Goal: Task Accomplishment & Management: Use online tool/utility

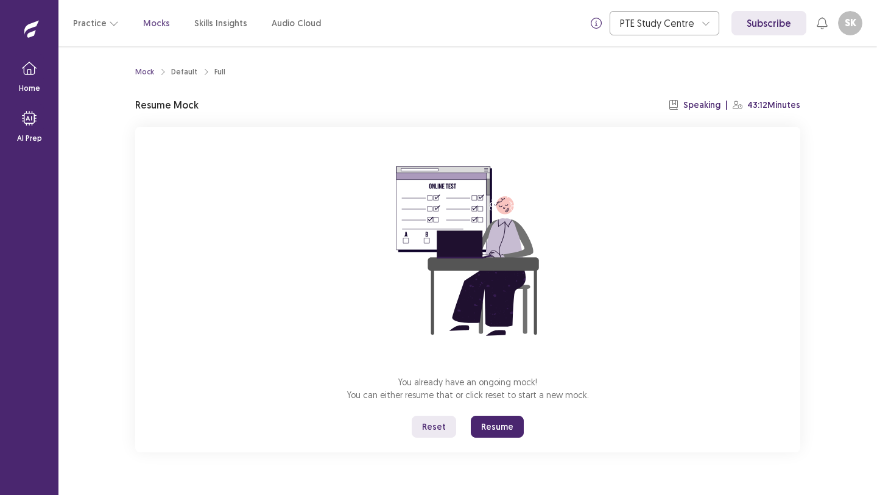
click at [497, 417] on button "Resume" at bounding box center [497, 426] width 53 height 22
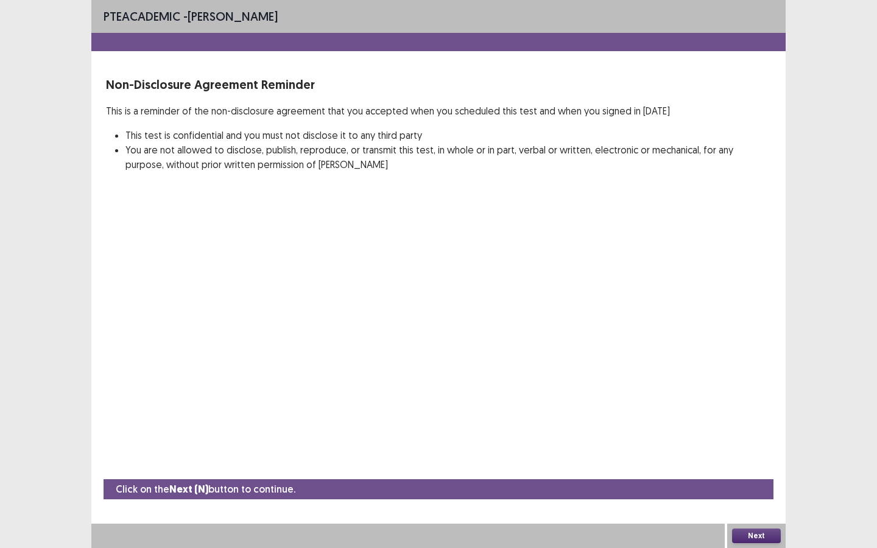
click at [744, 494] on button "Next" at bounding box center [756, 536] width 49 height 15
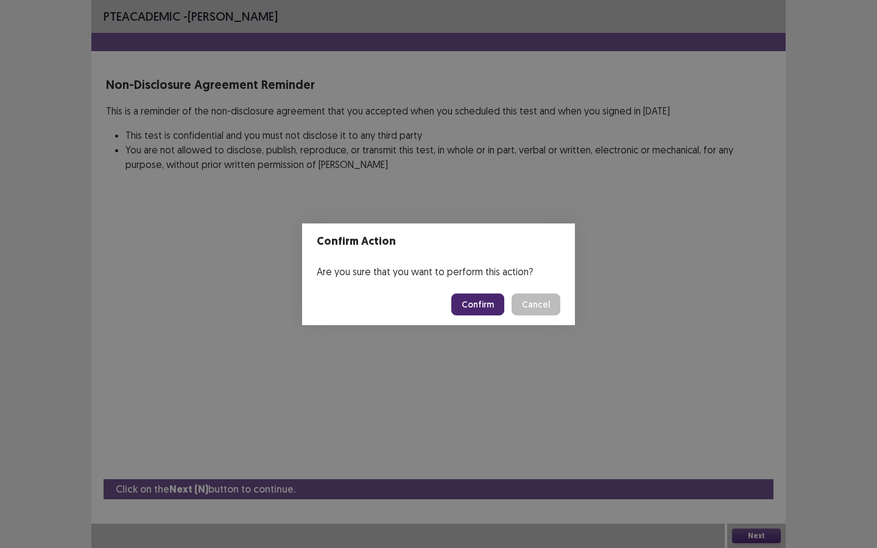
click at [484, 311] on button "Confirm" at bounding box center [477, 305] width 53 height 22
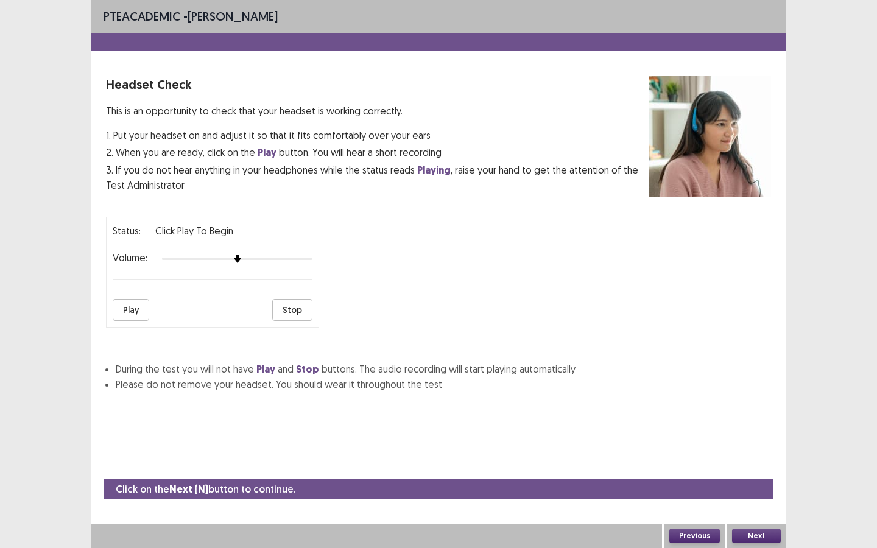
click at [756, 494] on button "Next" at bounding box center [756, 536] width 49 height 15
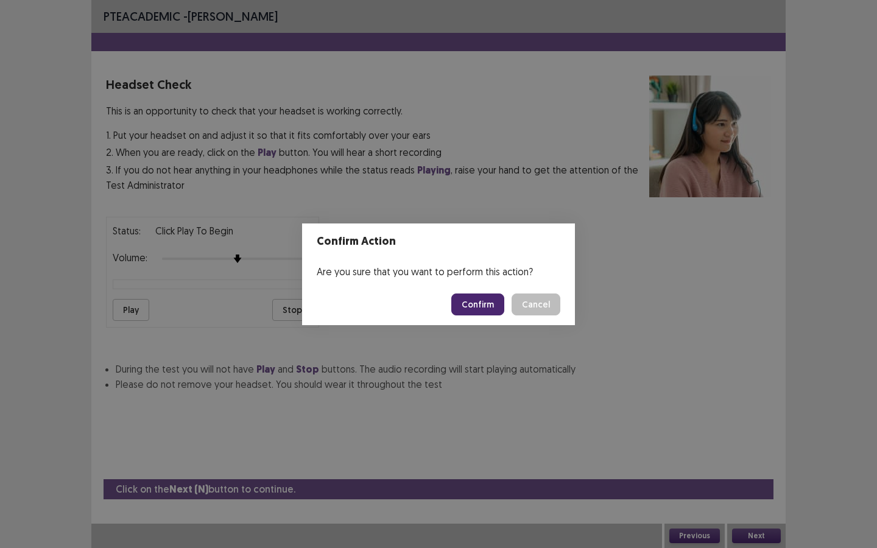
click at [475, 303] on button "Confirm" at bounding box center [477, 305] width 53 height 22
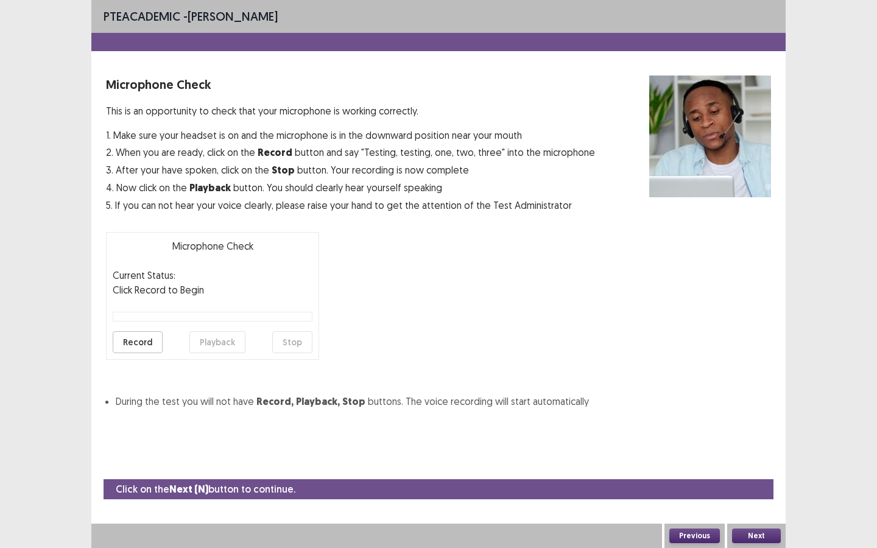
click at [118, 336] on button "Record" at bounding box center [138, 342] width 50 height 22
click at [288, 341] on button "Stop" at bounding box center [292, 342] width 40 height 22
click at [216, 344] on button "Playback" at bounding box center [217, 342] width 56 height 22
click at [752, 494] on button "Next" at bounding box center [756, 536] width 49 height 15
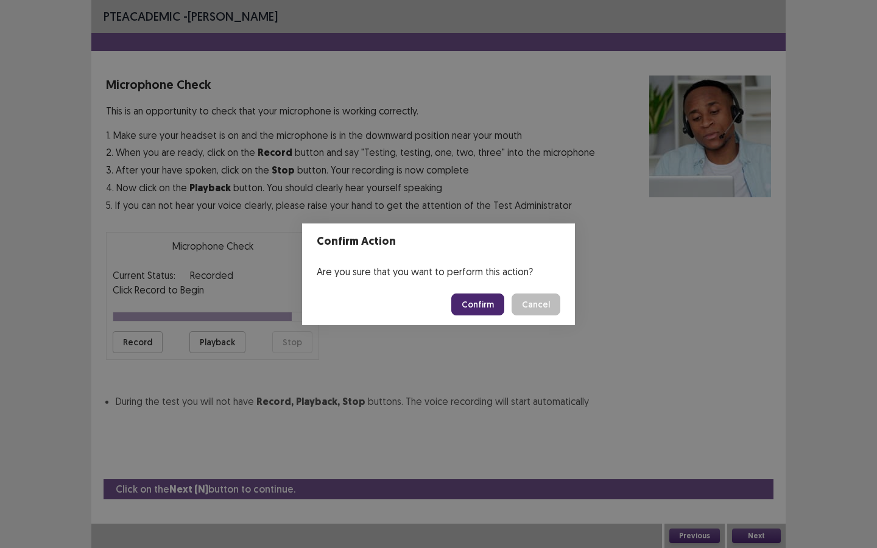
click at [476, 301] on button "Confirm" at bounding box center [477, 305] width 53 height 22
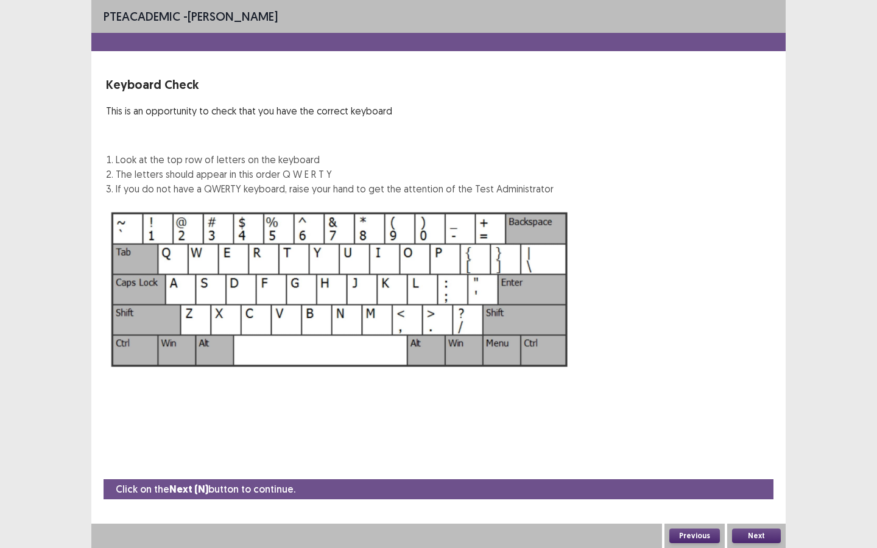
click at [752, 494] on button "Next" at bounding box center [756, 536] width 49 height 15
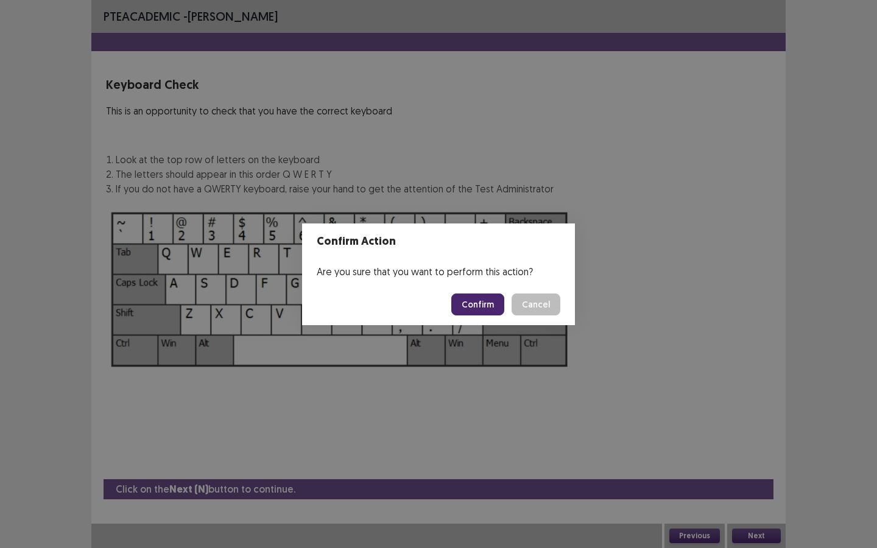
click at [475, 313] on button "Confirm" at bounding box center [477, 305] width 53 height 22
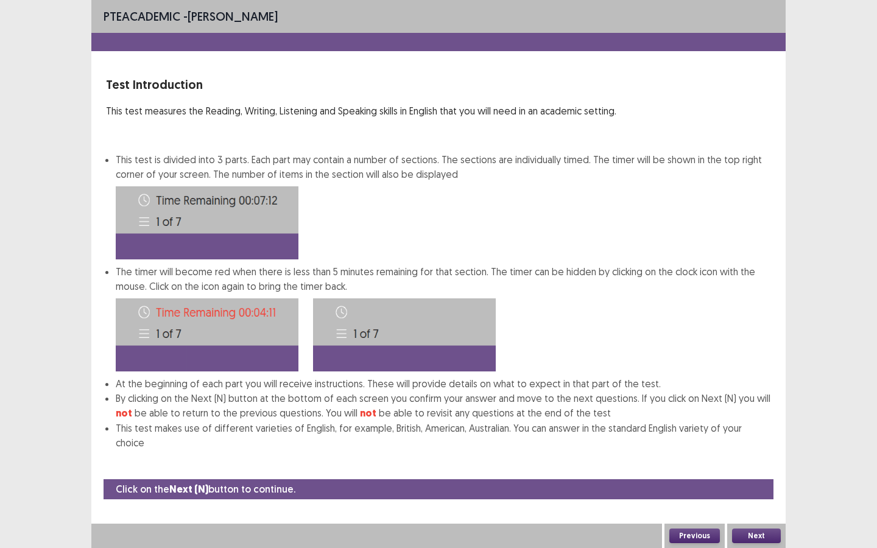
click at [747, 494] on button "Next" at bounding box center [756, 536] width 49 height 15
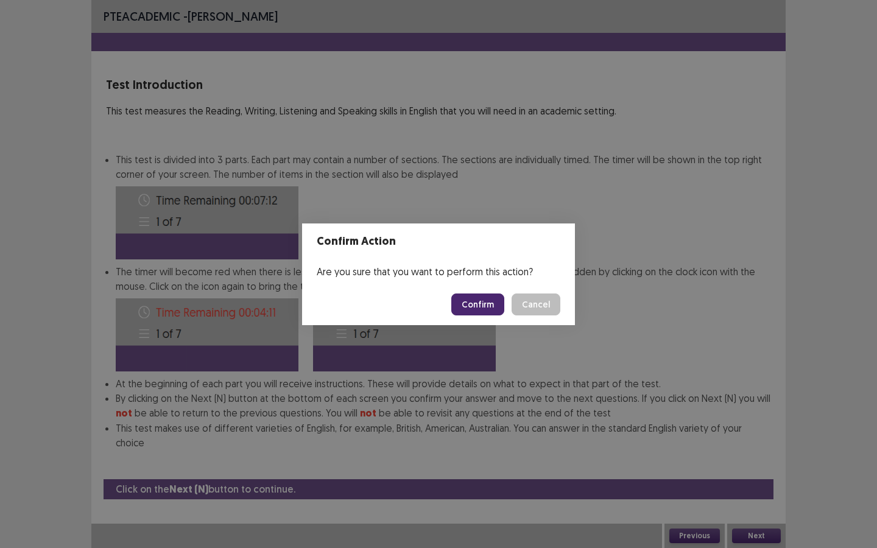
click at [470, 310] on button "Confirm" at bounding box center [477, 305] width 53 height 22
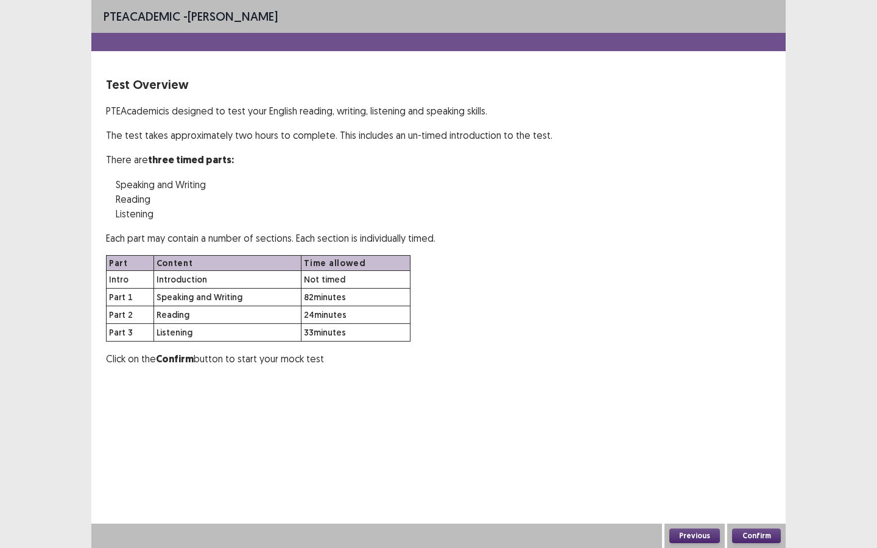
click at [744, 494] on button "Confirm" at bounding box center [756, 536] width 49 height 15
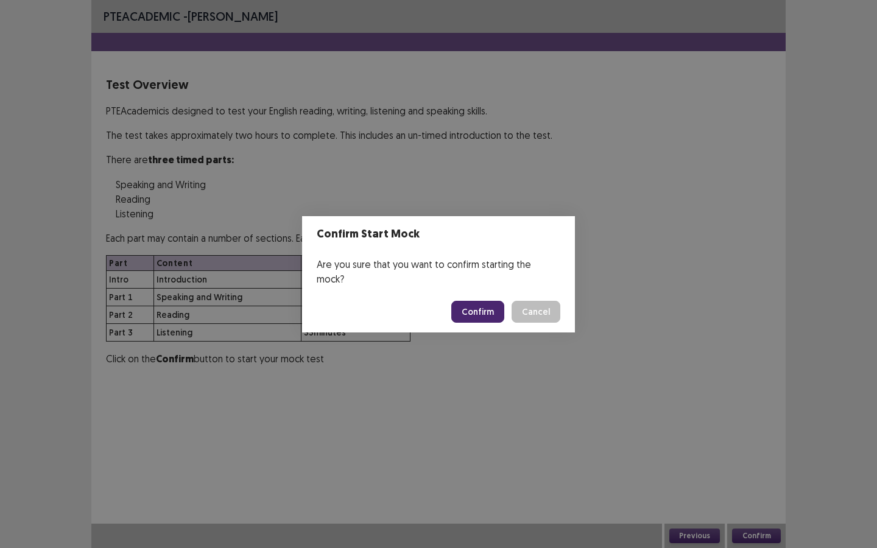
click at [483, 305] on button "Confirm" at bounding box center [477, 312] width 53 height 22
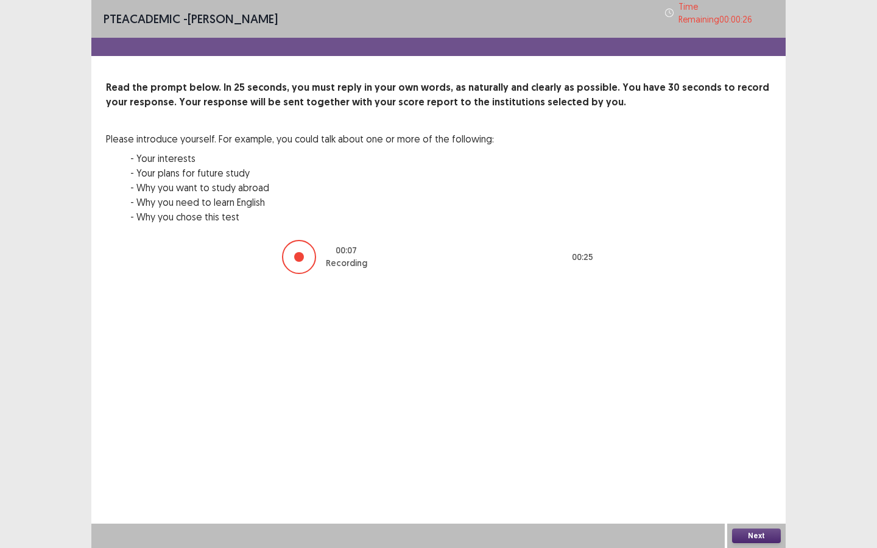
click at [756, 494] on button "Next" at bounding box center [756, 536] width 49 height 15
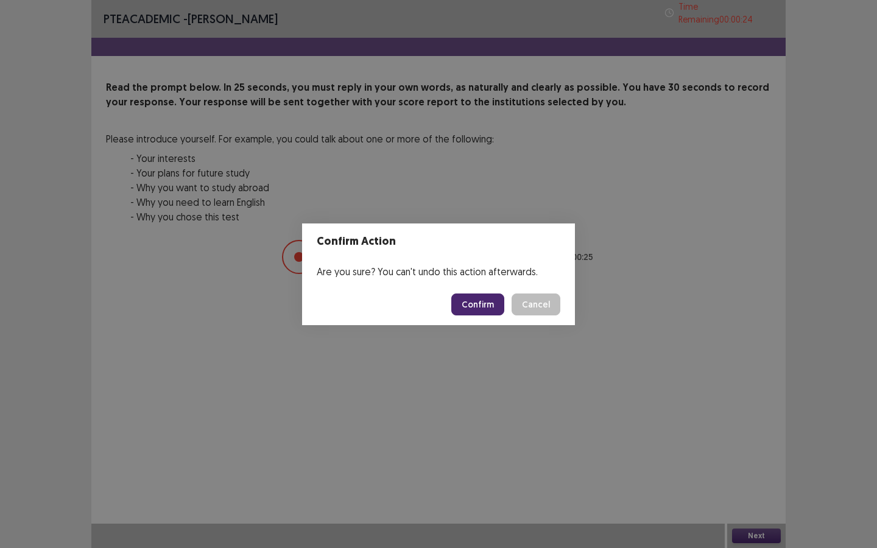
click at [489, 314] on button "Confirm" at bounding box center [477, 305] width 53 height 22
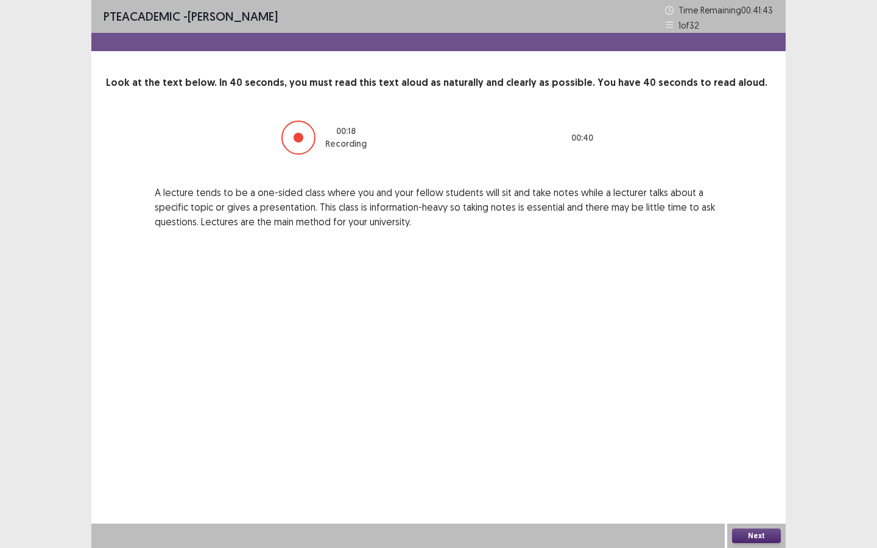
click at [754, 494] on button "Next" at bounding box center [756, 536] width 49 height 15
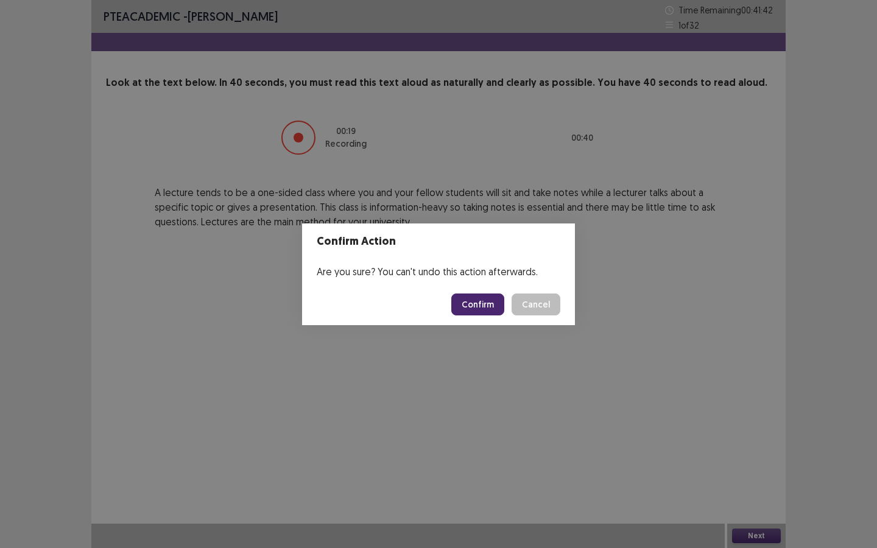
click at [467, 300] on button "Confirm" at bounding box center [477, 305] width 53 height 22
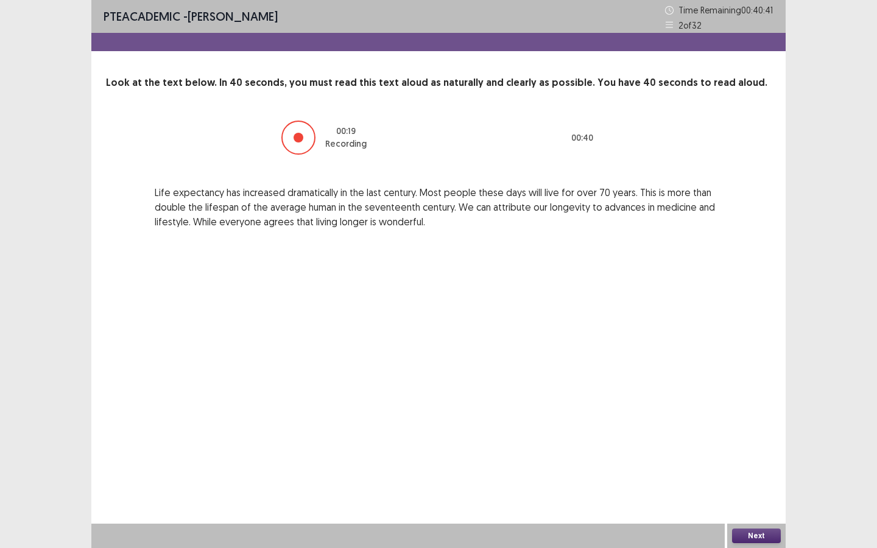
click at [764, 494] on button "Next" at bounding box center [756, 536] width 49 height 15
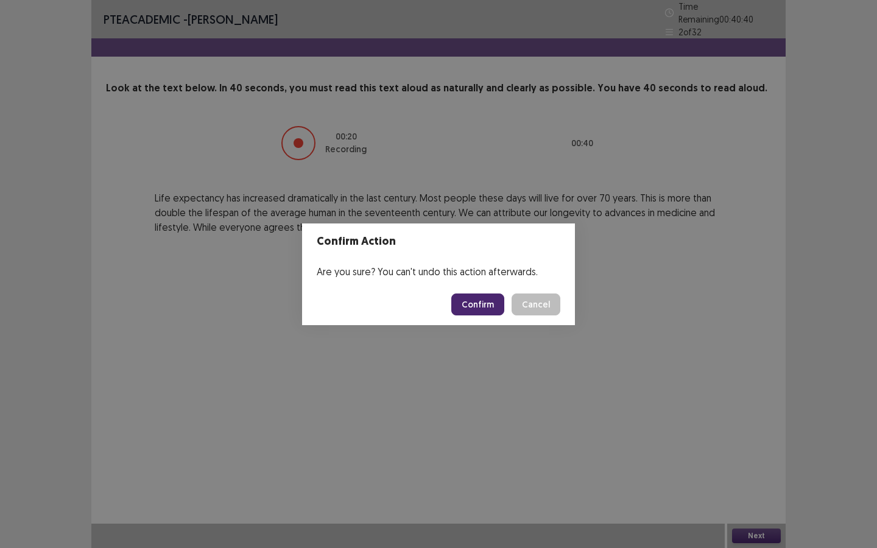
click at [473, 314] on button "Confirm" at bounding box center [477, 305] width 53 height 22
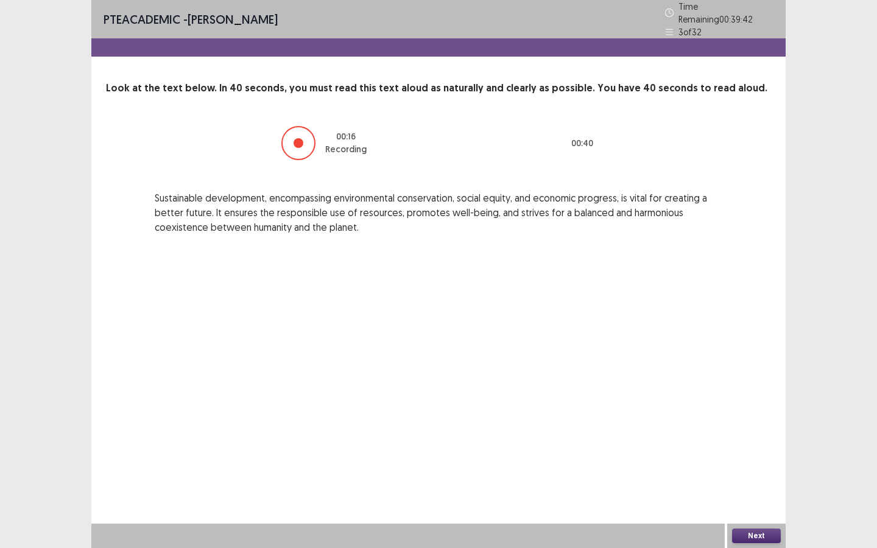
click at [742, 494] on button "Next" at bounding box center [756, 536] width 49 height 15
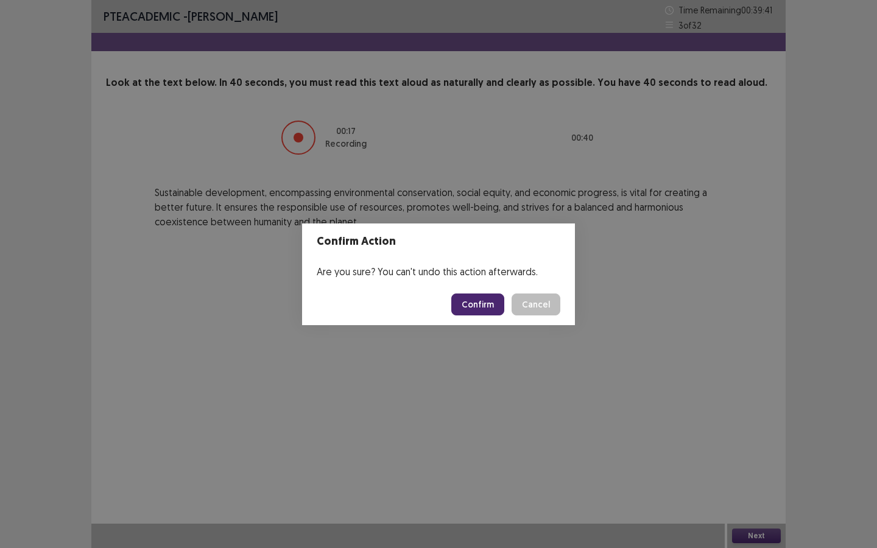
click at [483, 309] on button "Confirm" at bounding box center [477, 305] width 53 height 22
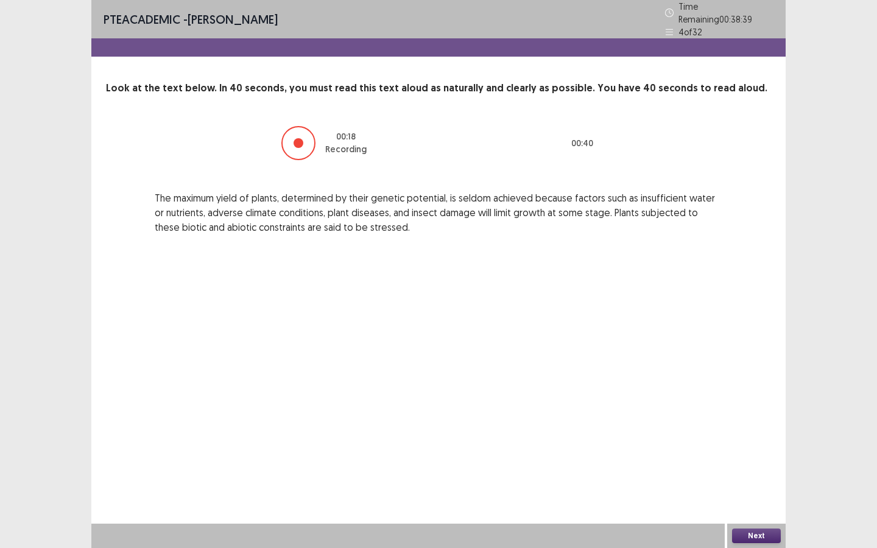
click at [752, 494] on button "Next" at bounding box center [756, 536] width 49 height 15
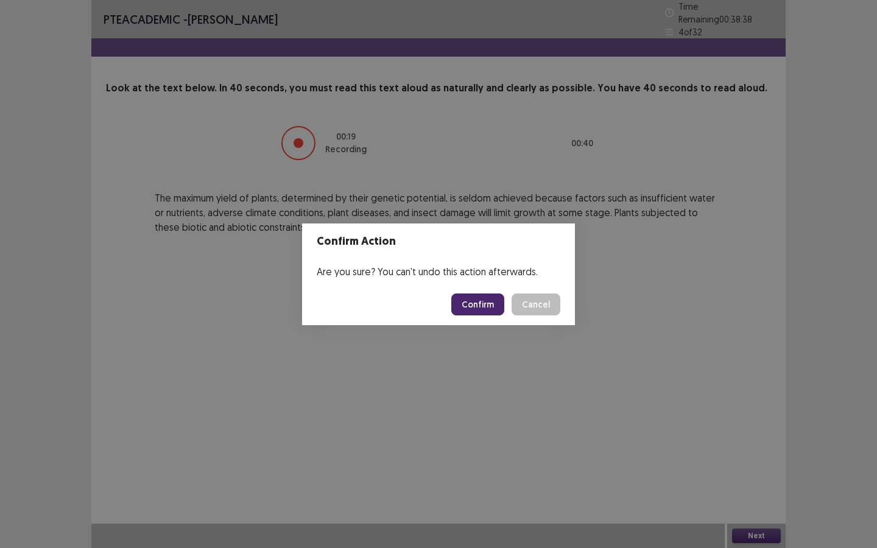
click at [495, 307] on button "Confirm" at bounding box center [477, 305] width 53 height 22
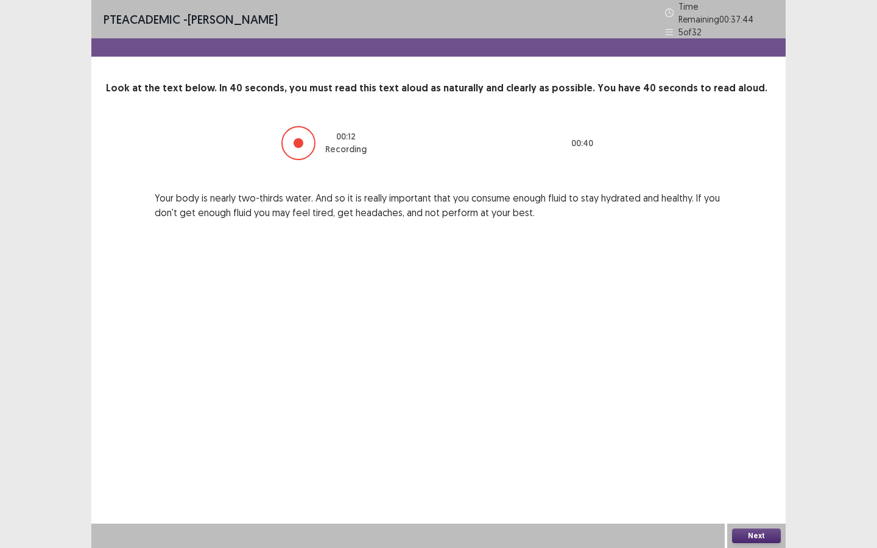
click at [741, 494] on button "Next" at bounding box center [756, 536] width 49 height 15
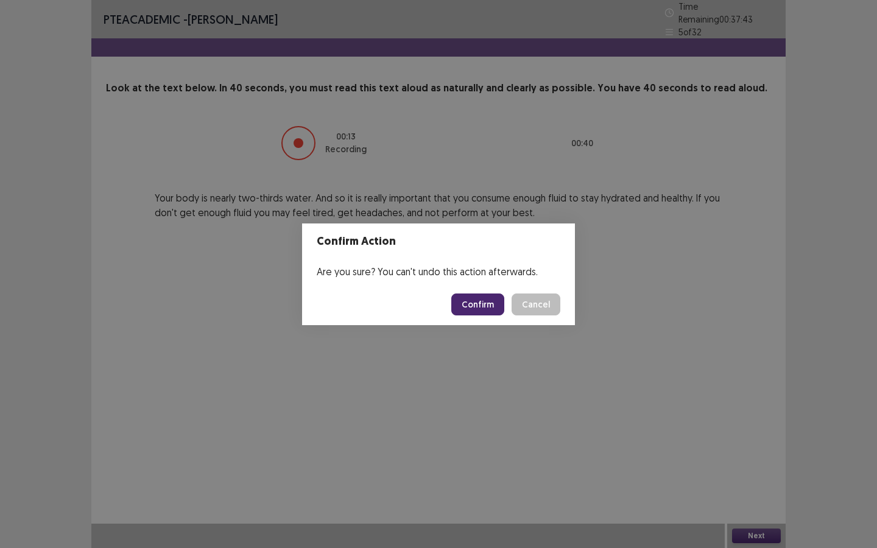
click at [479, 294] on button "Confirm" at bounding box center [477, 305] width 53 height 22
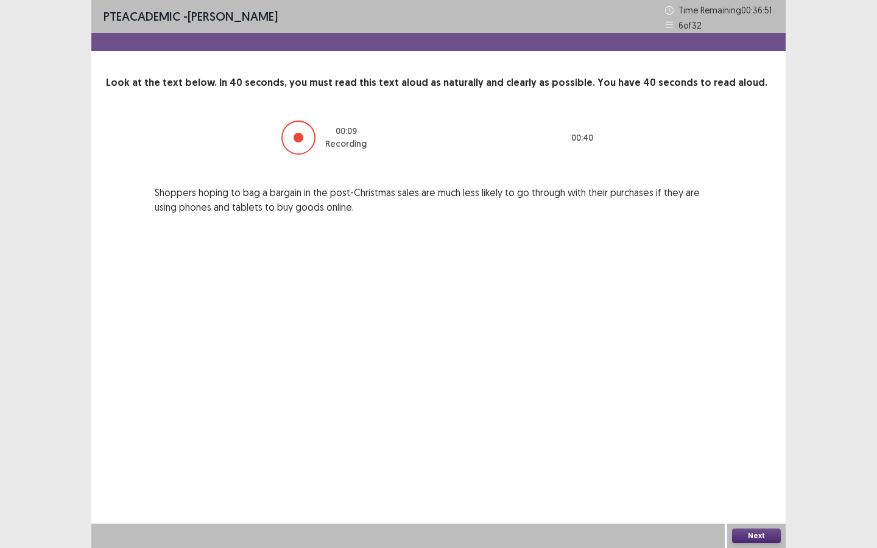
click at [745, 494] on button "Next" at bounding box center [756, 536] width 49 height 15
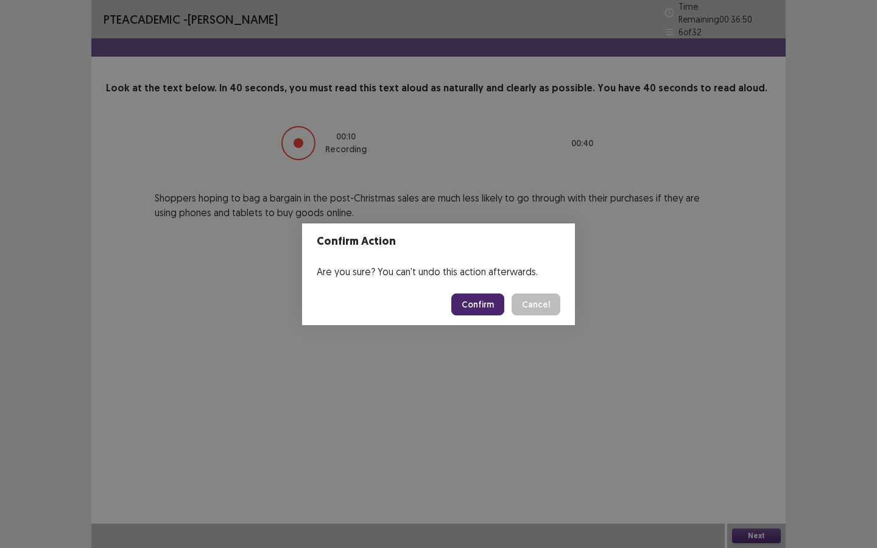
click at [485, 311] on button "Confirm" at bounding box center [477, 305] width 53 height 22
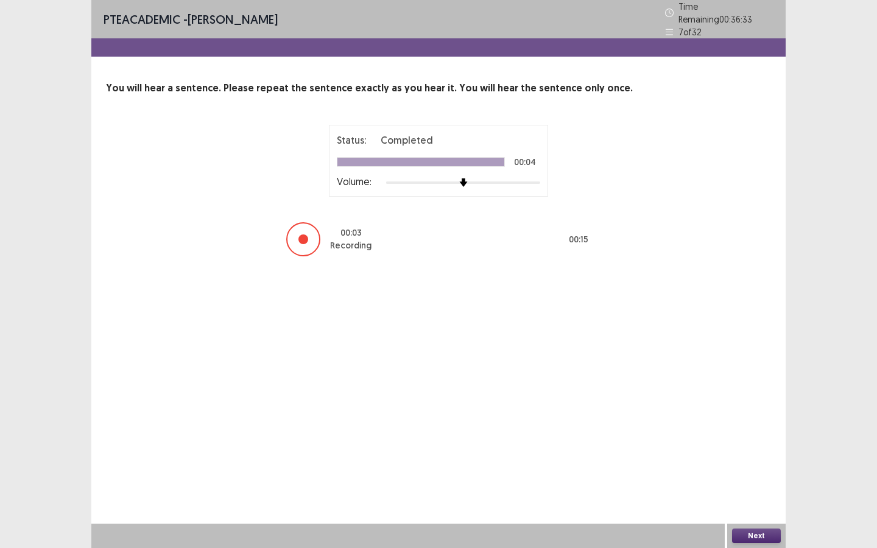
click at [746, 494] on button "Next" at bounding box center [756, 536] width 49 height 15
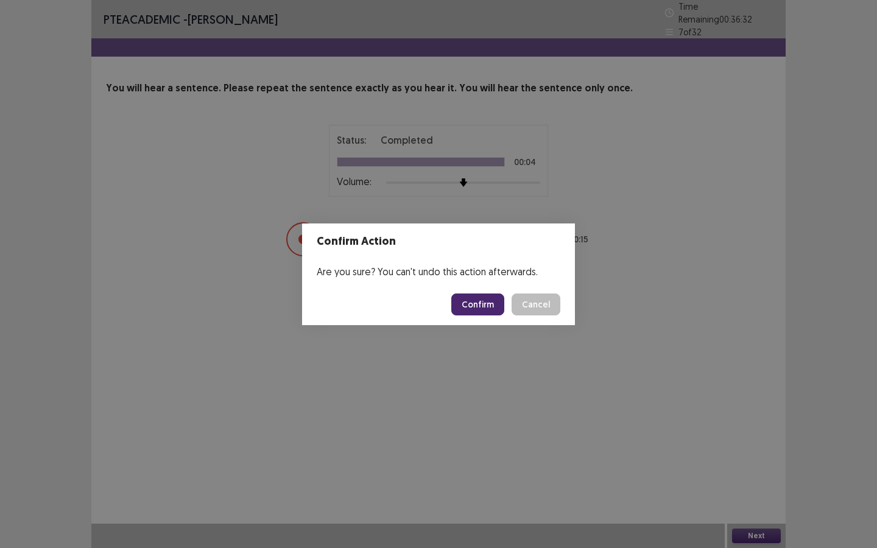
click at [488, 311] on button "Confirm" at bounding box center [477, 305] width 53 height 22
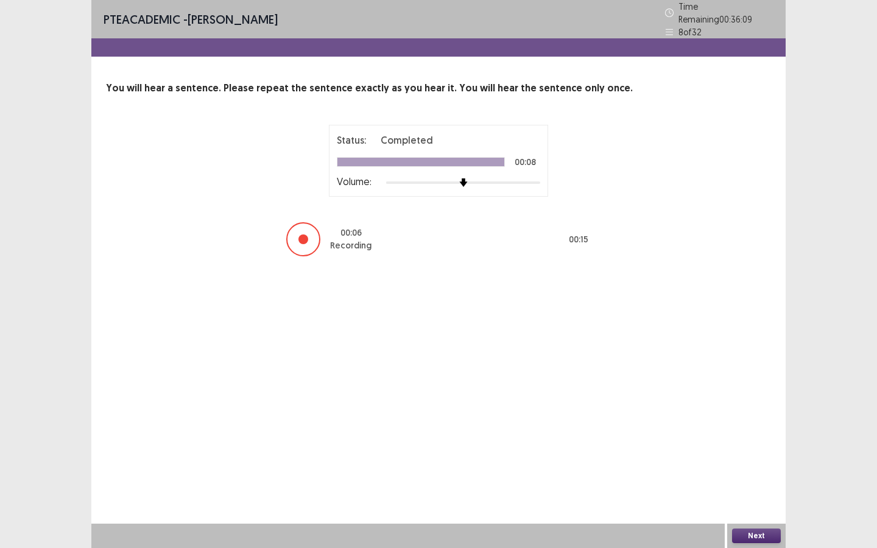
click at [752, 494] on button "Next" at bounding box center [756, 536] width 49 height 15
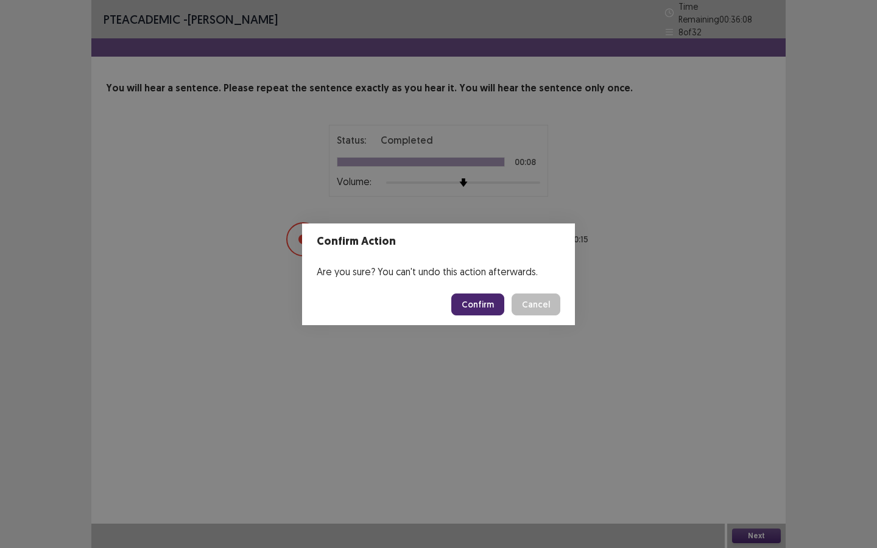
click at [476, 300] on button "Confirm" at bounding box center [477, 305] width 53 height 22
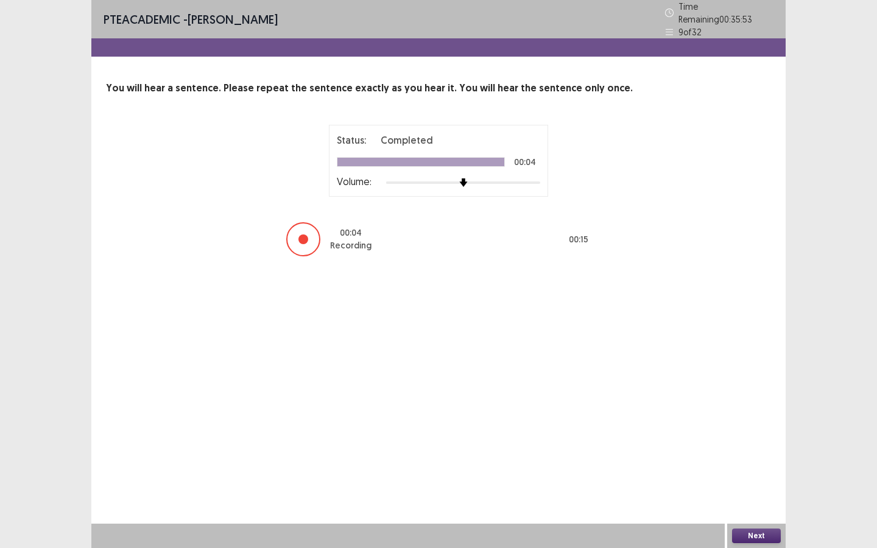
click at [755, 494] on button "Next" at bounding box center [756, 536] width 49 height 15
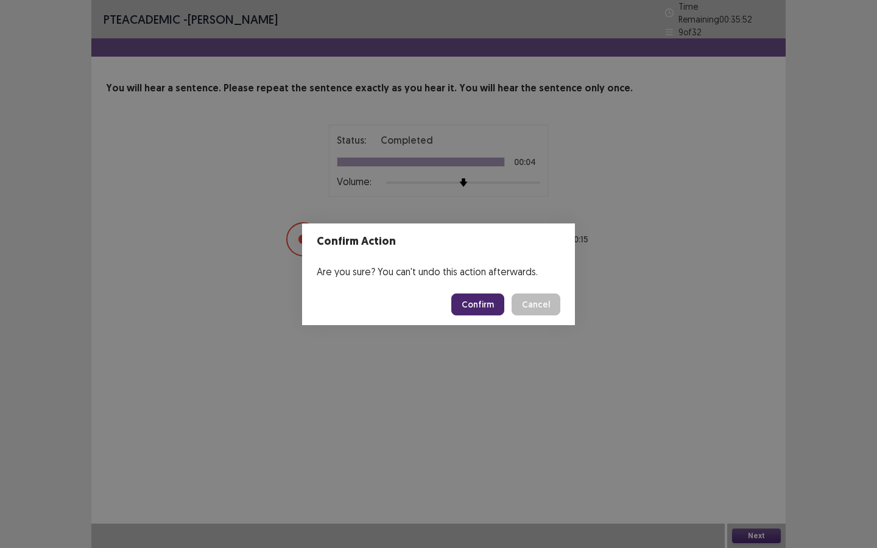
click at [482, 308] on button "Confirm" at bounding box center [477, 305] width 53 height 22
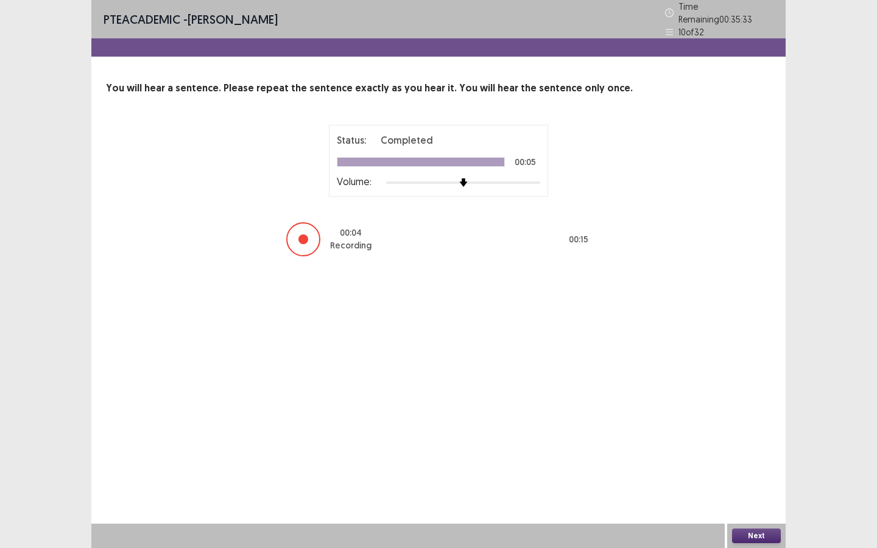
click at [743, 494] on button "Next" at bounding box center [756, 536] width 49 height 15
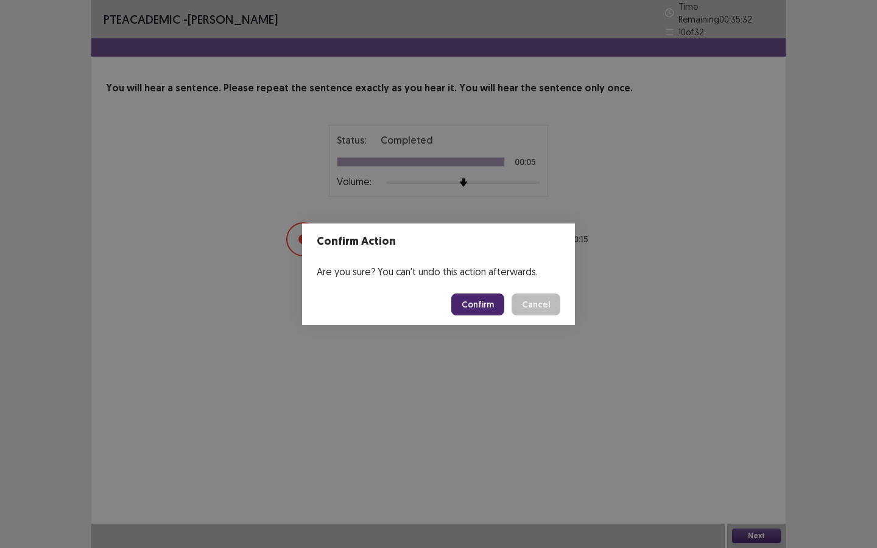
click at [488, 301] on button "Confirm" at bounding box center [477, 305] width 53 height 22
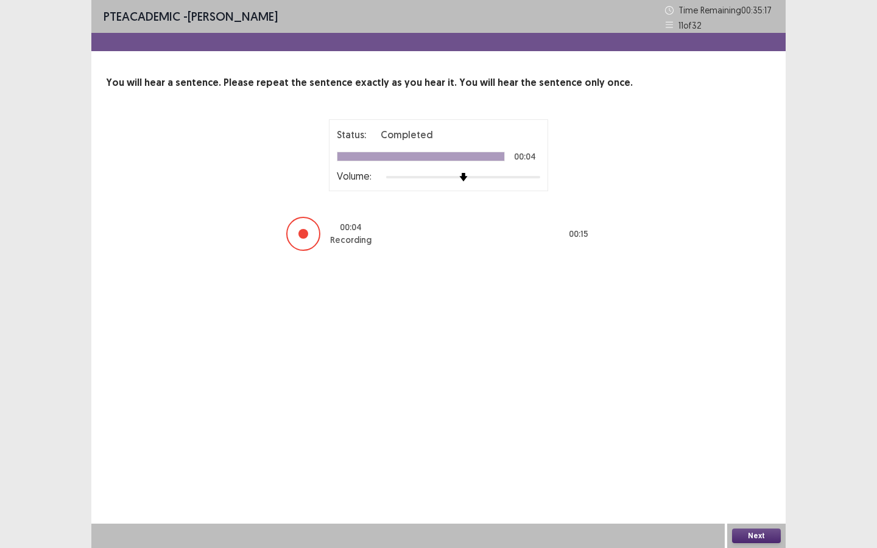
click at [758, 494] on div "Next" at bounding box center [756, 536] width 58 height 24
click at [756, 494] on button "Next" at bounding box center [756, 536] width 49 height 15
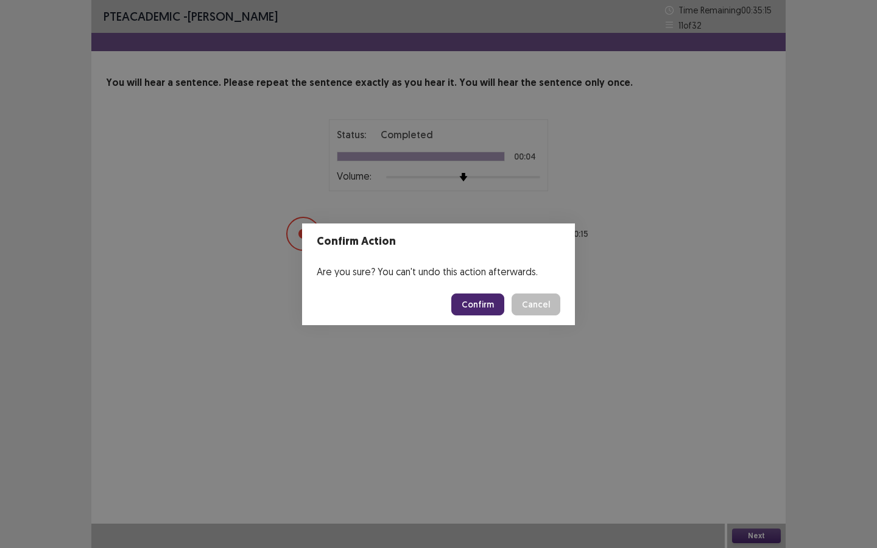
click at [473, 298] on button "Confirm" at bounding box center [477, 305] width 53 height 22
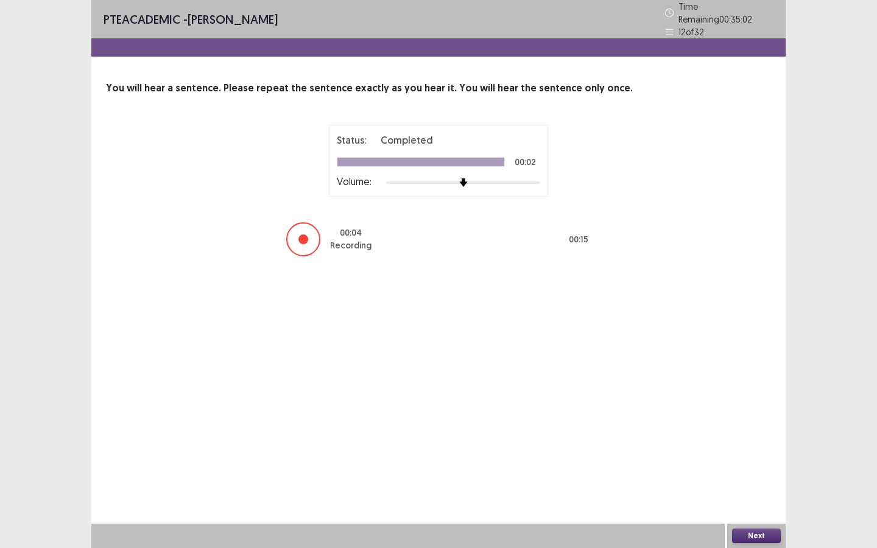
click at [747, 494] on button "Next" at bounding box center [756, 536] width 49 height 15
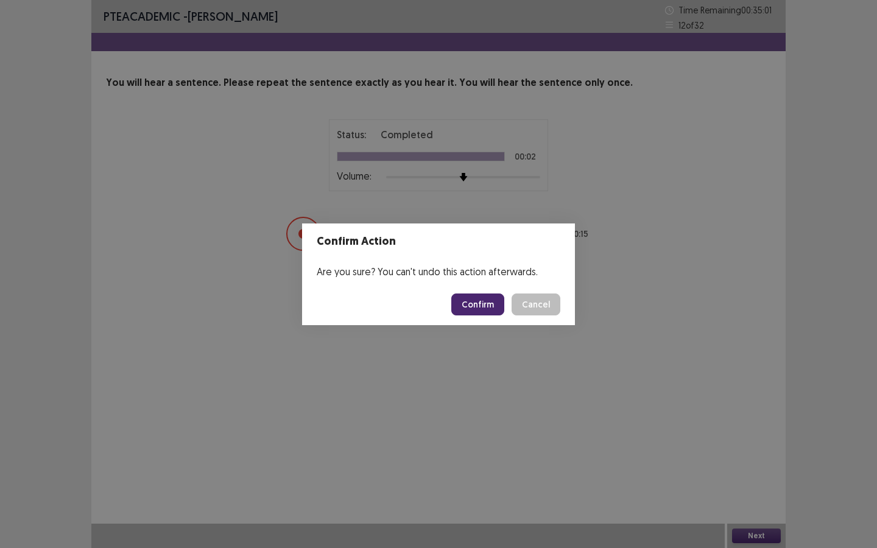
click at [484, 301] on button "Confirm" at bounding box center [477, 305] width 53 height 22
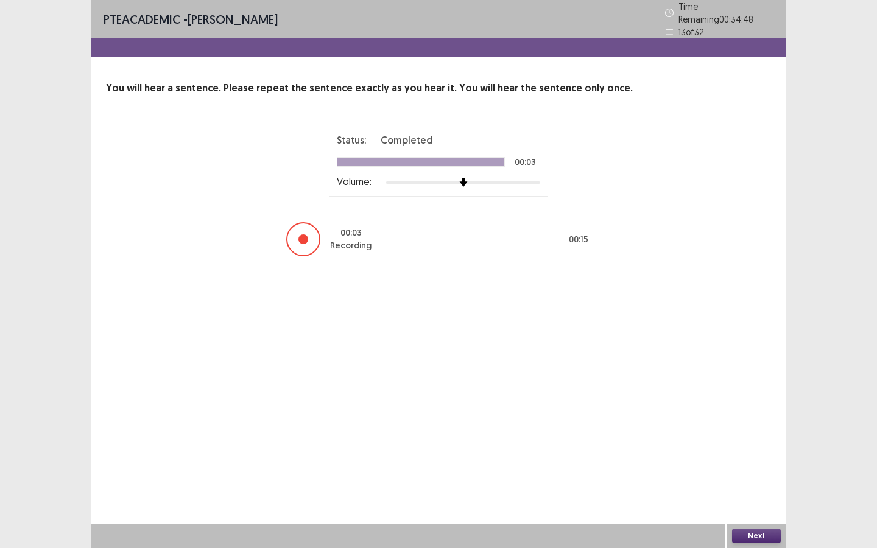
click at [748, 494] on button "Next" at bounding box center [756, 536] width 49 height 15
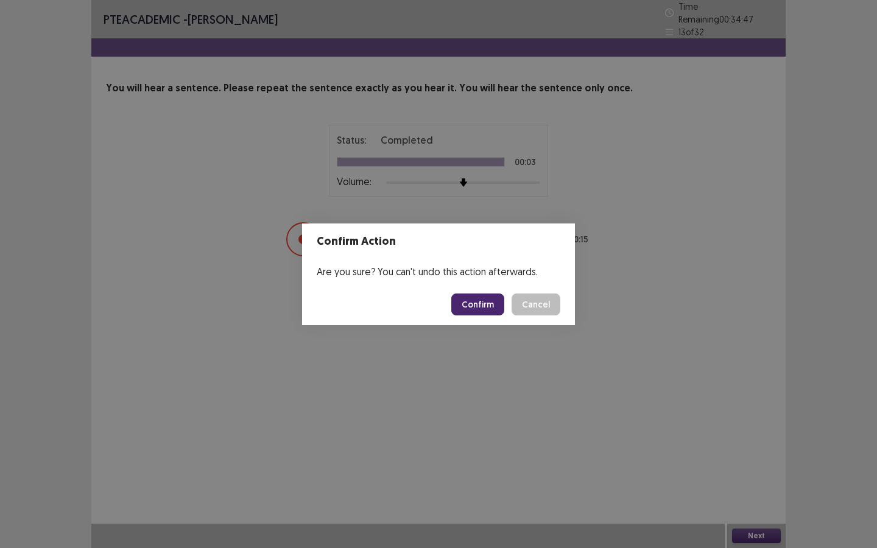
click at [467, 296] on button "Confirm" at bounding box center [477, 305] width 53 height 22
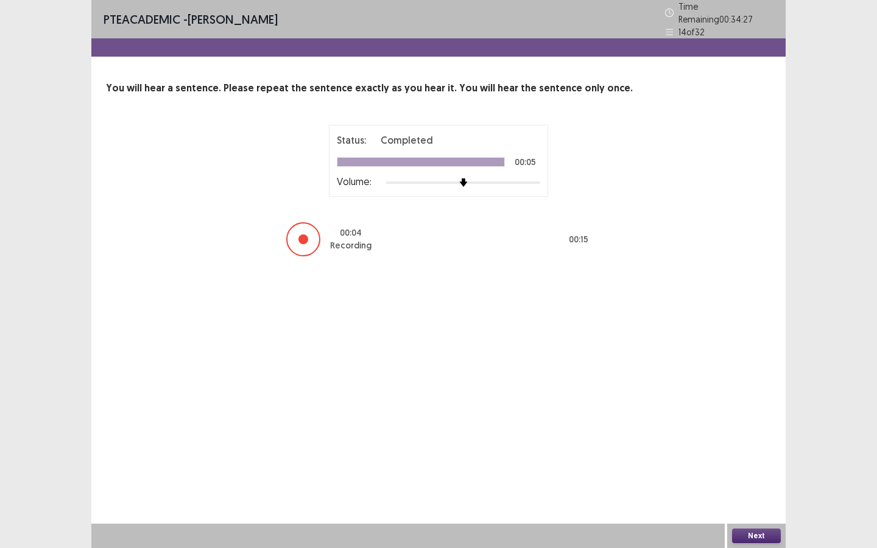
click at [752, 494] on button "Next" at bounding box center [756, 536] width 49 height 15
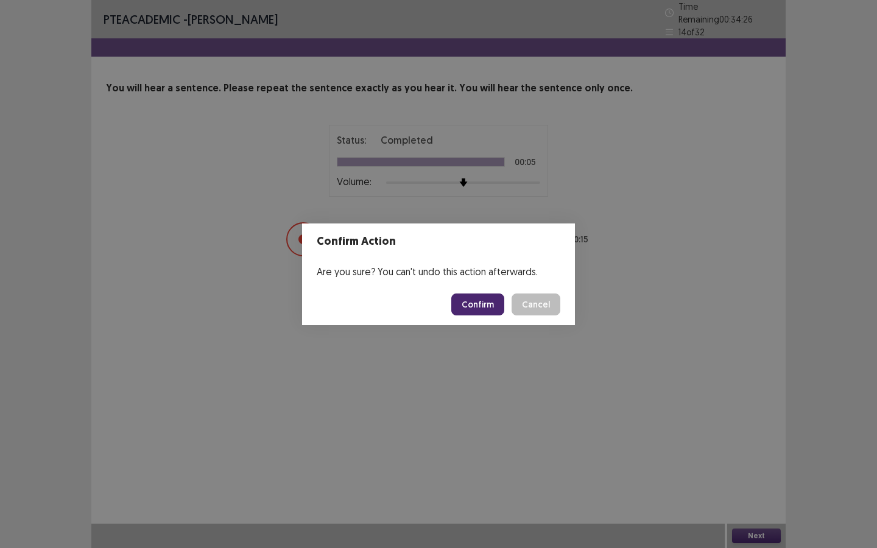
click at [485, 306] on button "Confirm" at bounding box center [477, 305] width 53 height 22
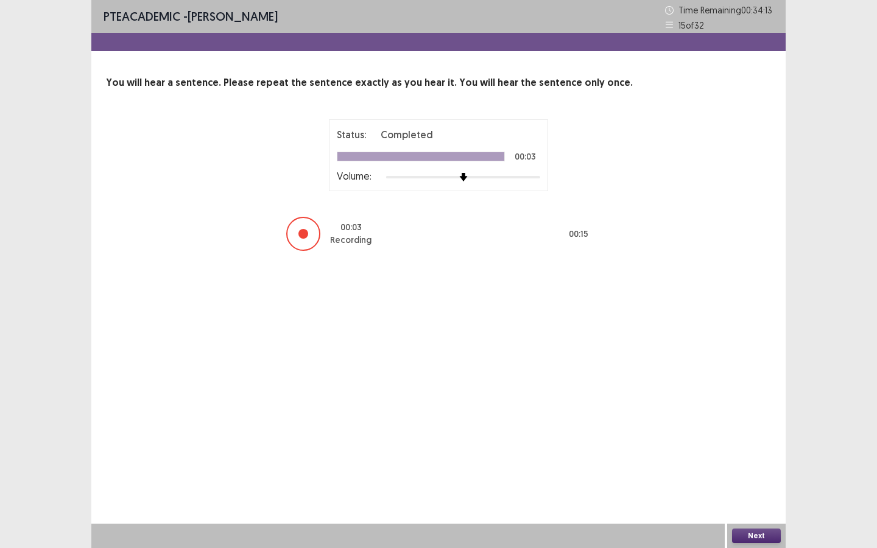
click at [753, 494] on button "Next" at bounding box center [756, 536] width 49 height 15
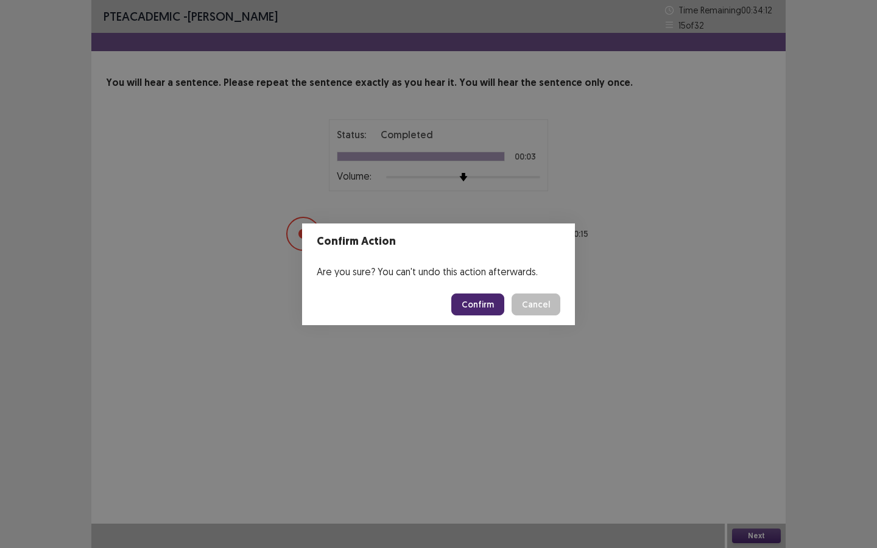
click at [493, 294] on button "Confirm" at bounding box center [477, 305] width 53 height 22
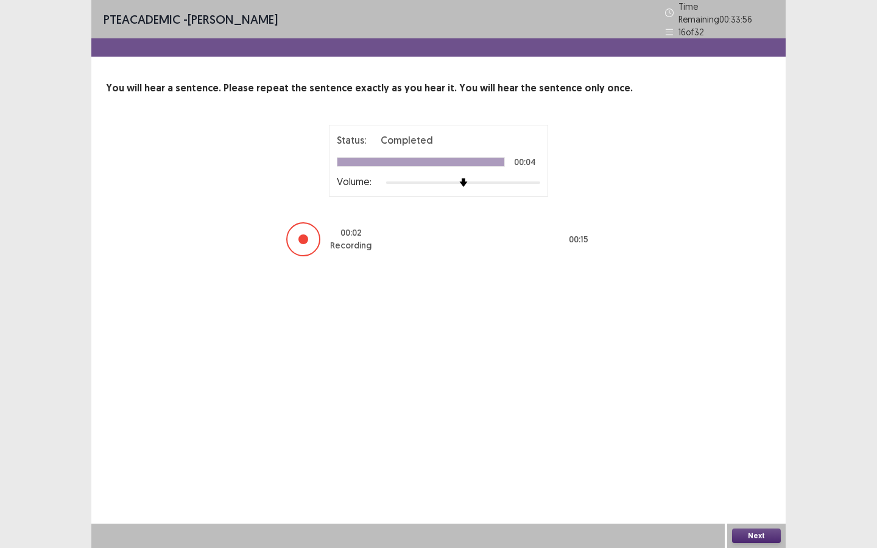
click at [750, 494] on button "Next" at bounding box center [756, 536] width 49 height 15
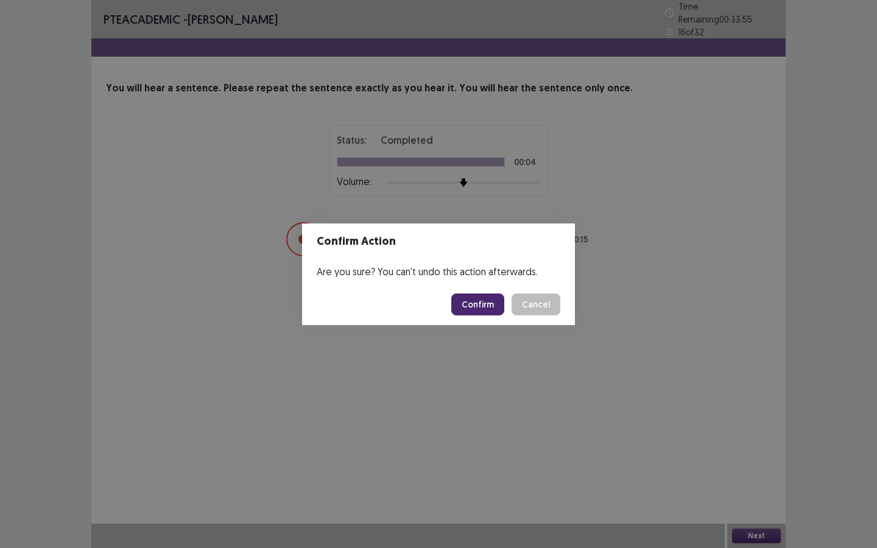
click at [471, 308] on button "Confirm" at bounding box center [477, 305] width 53 height 22
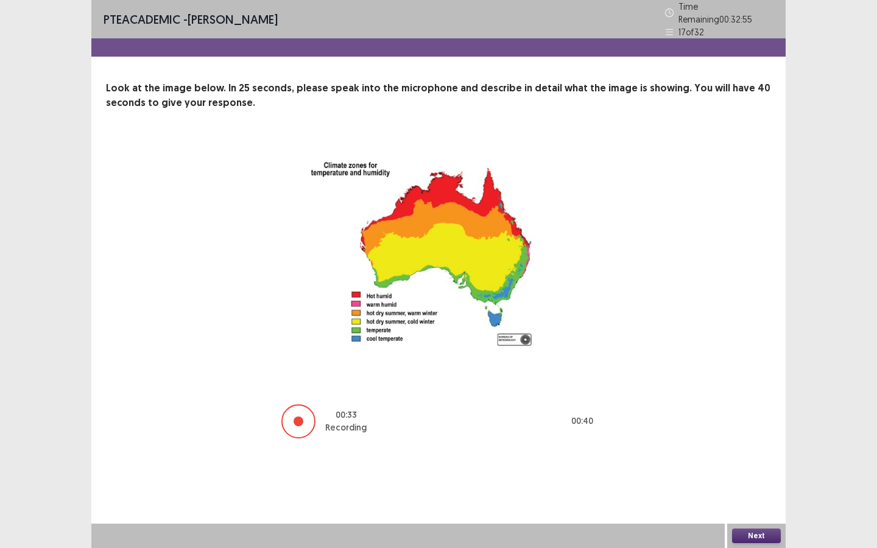
click at [741, 494] on button "Next" at bounding box center [756, 536] width 49 height 15
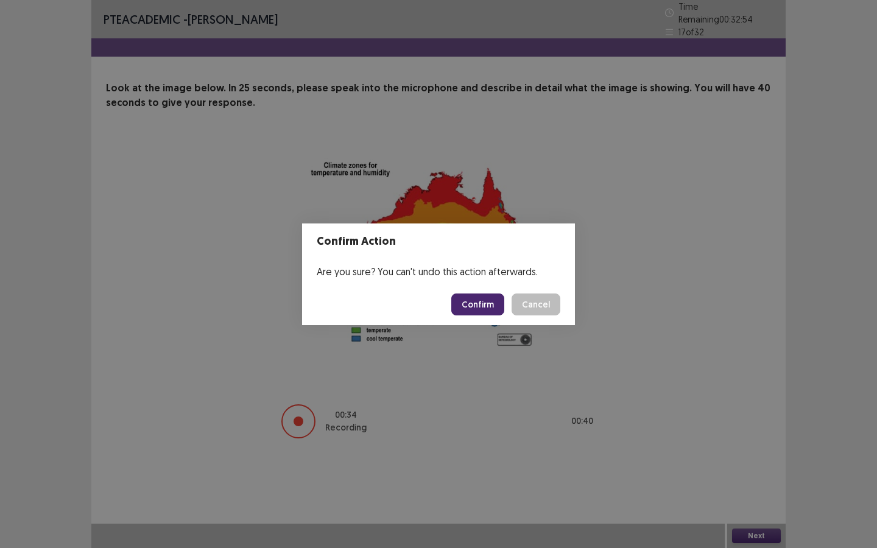
click at [479, 294] on button "Confirm" at bounding box center [477, 305] width 53 height 22
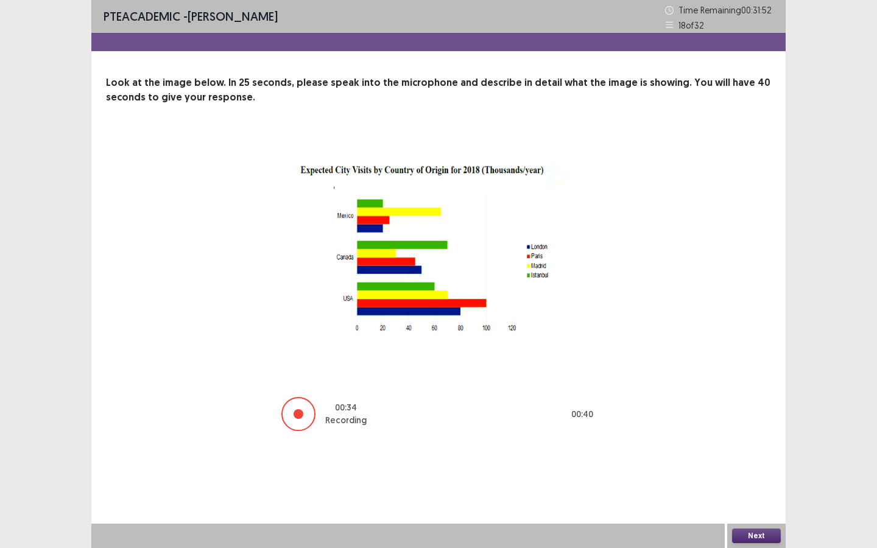
click at [742, 494] on button "Next" at bounding box center [756, 536] width 49 height 15
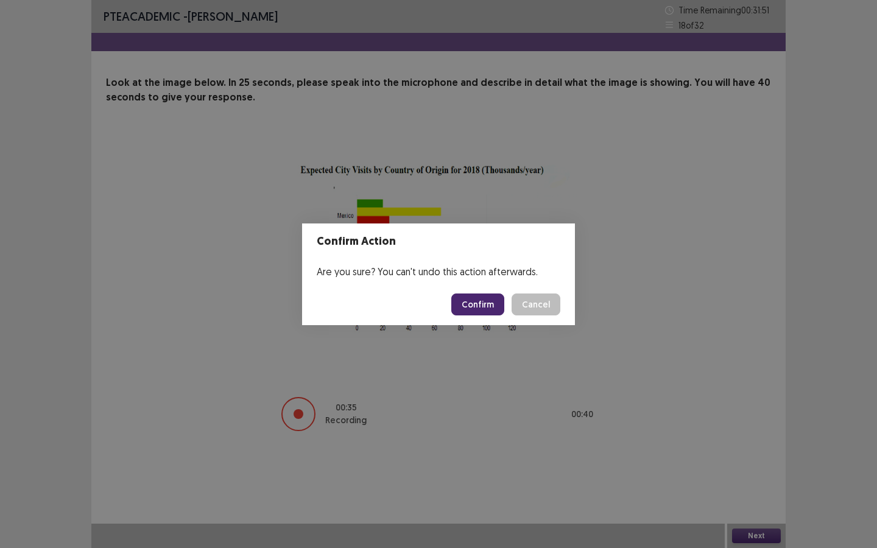
click at [473, 309] on button "Confirm" at bounding box center [477, 305] width 53 height 22
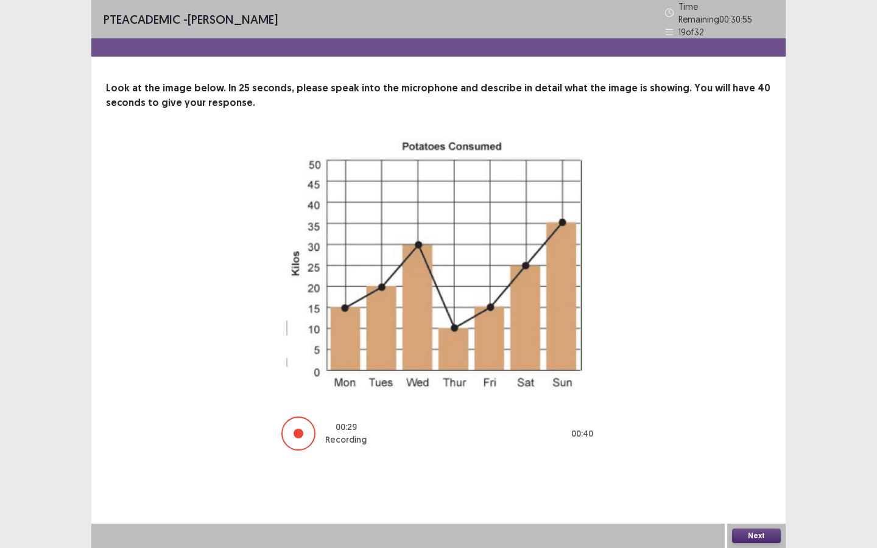
click at [744, 494] on button "Next" at bounding box center [756, 536] width 49 height 15
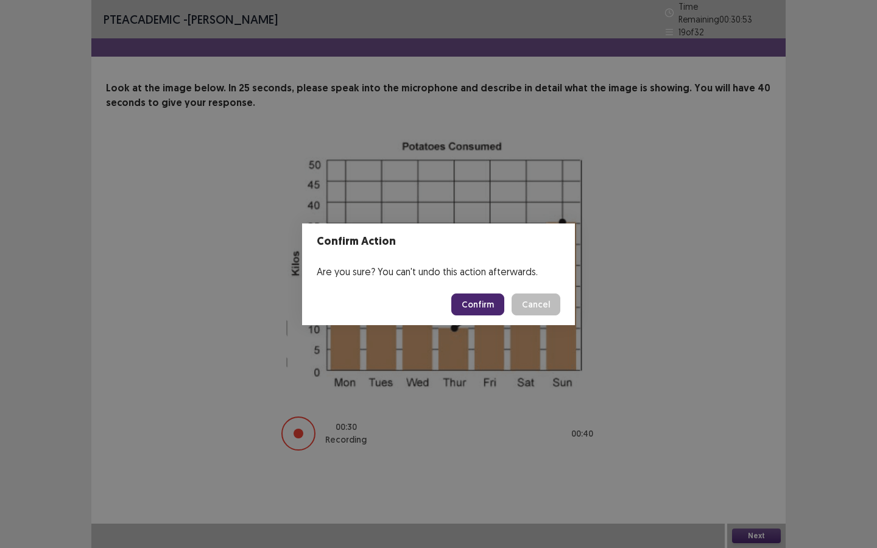
click at [494, 313] on button "Confirm" at bounding box center [477, 305] width 53 height 22
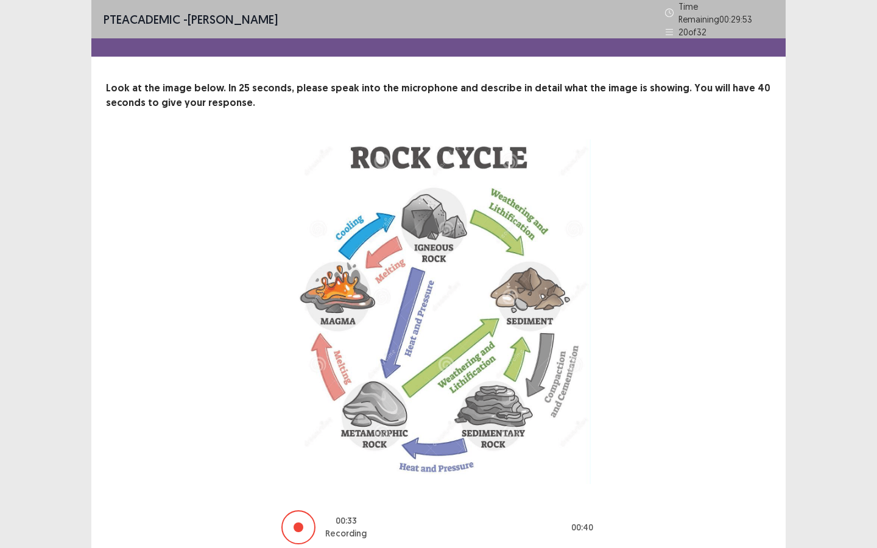
scroll to position [46, 0]
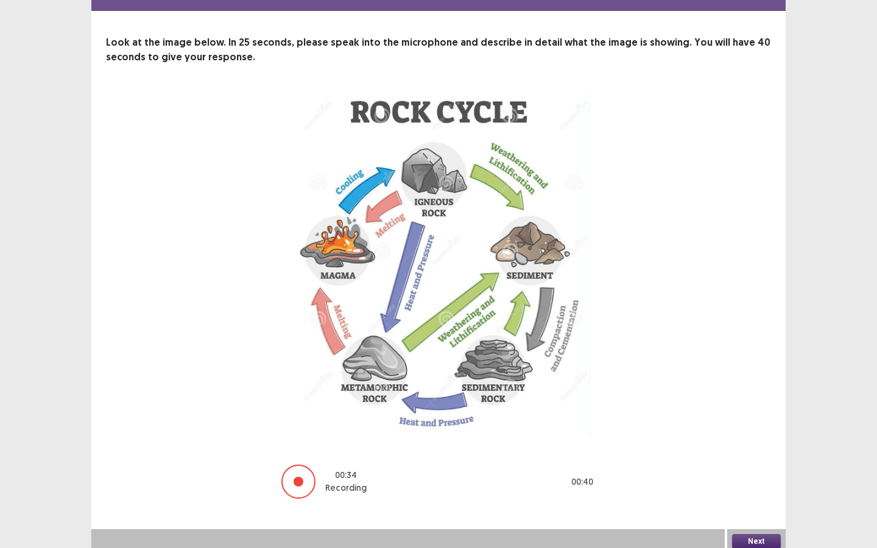
click at [739, 494] on button "Next" at bounding box center [756, 541] width 49 height 15
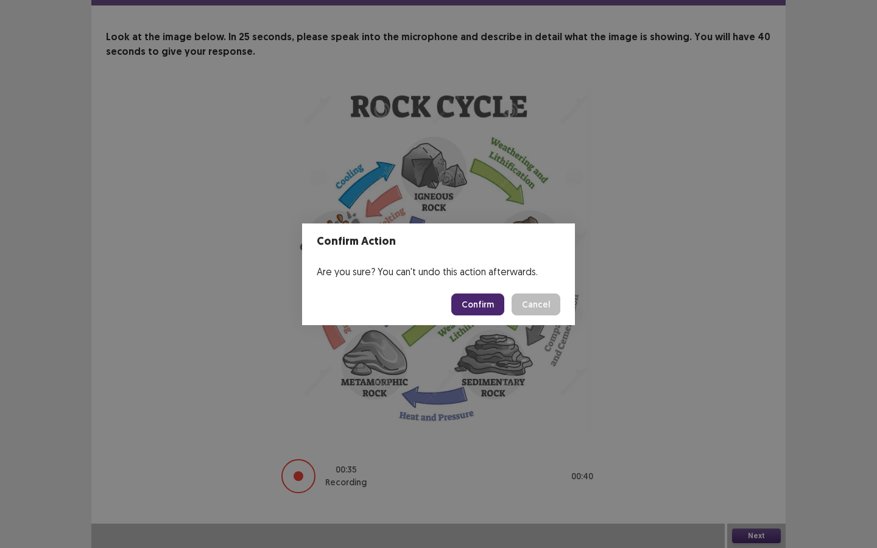
click at [490, 316] on footer "Confirm Cancel" at bounding box center [438, 304] width 273 height 41
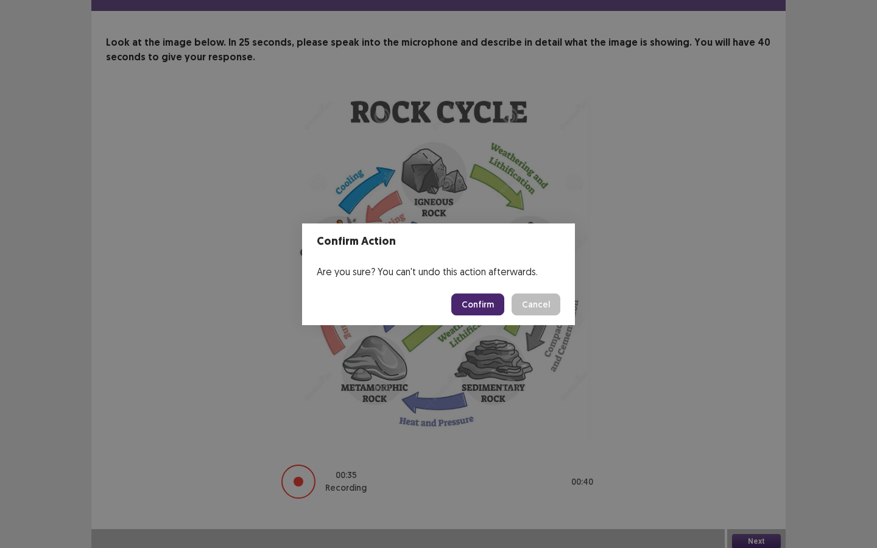
click at [490, 307] on button "Confirm" at bounding box center [477, 305] width 53 height 22
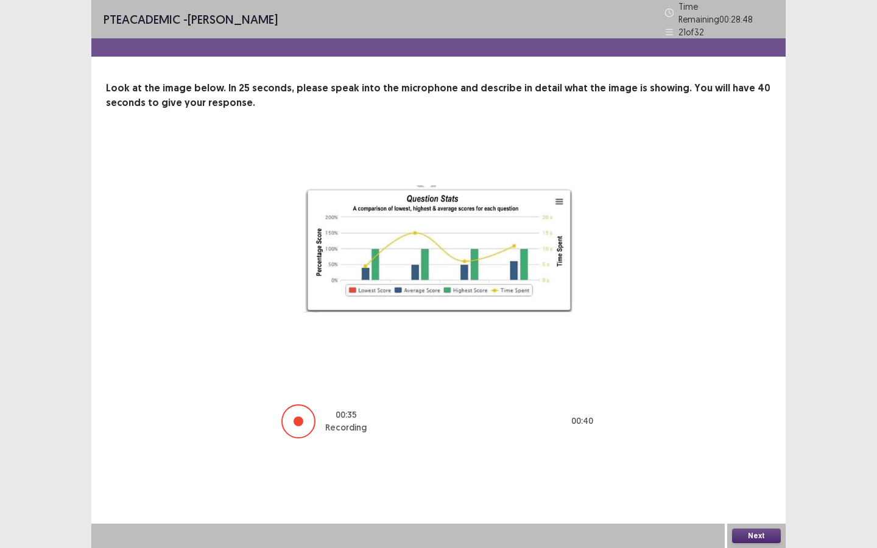
click at [768, 494] on button "Next" at bounding box center [756, 536] width 49 height 15
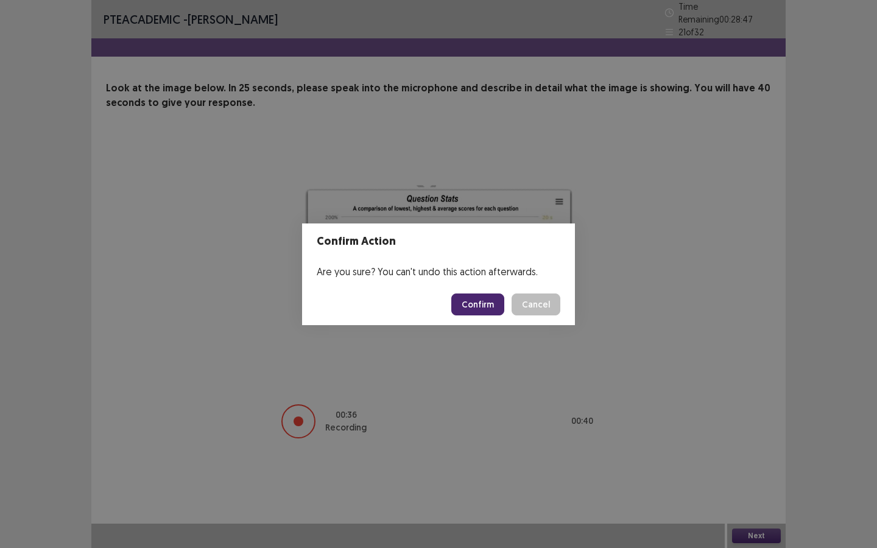
click at [479, 305] on button "Confirm" at bounding box center [477, 305] width 53 height 22
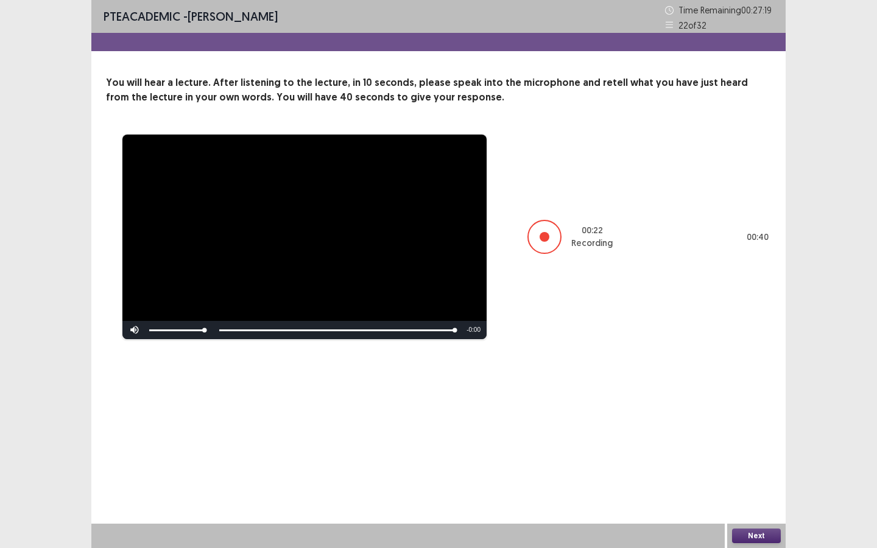
click at [749, 494] on button "Next" at bounding box center [756, 536] width 49 height 15
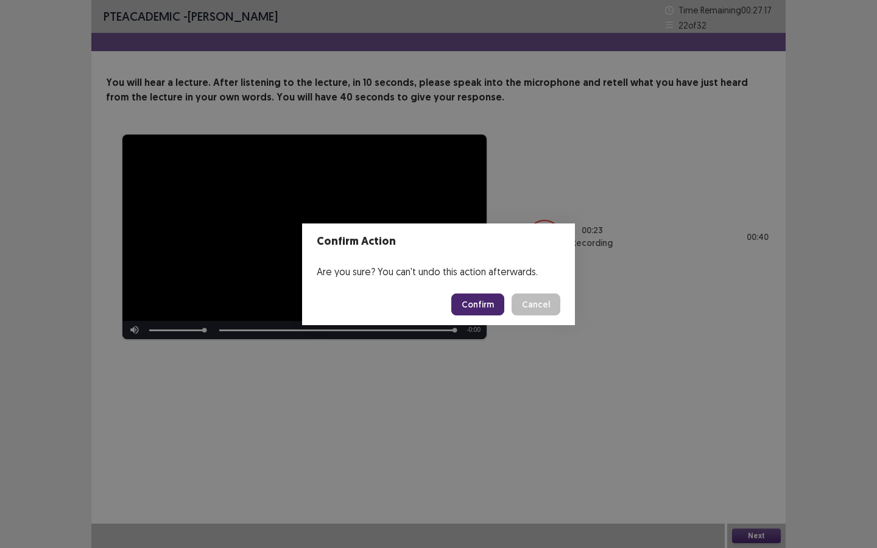
click at [485, 304] on button "Confirm" at bounding box center [477, 305] width 53 height 22
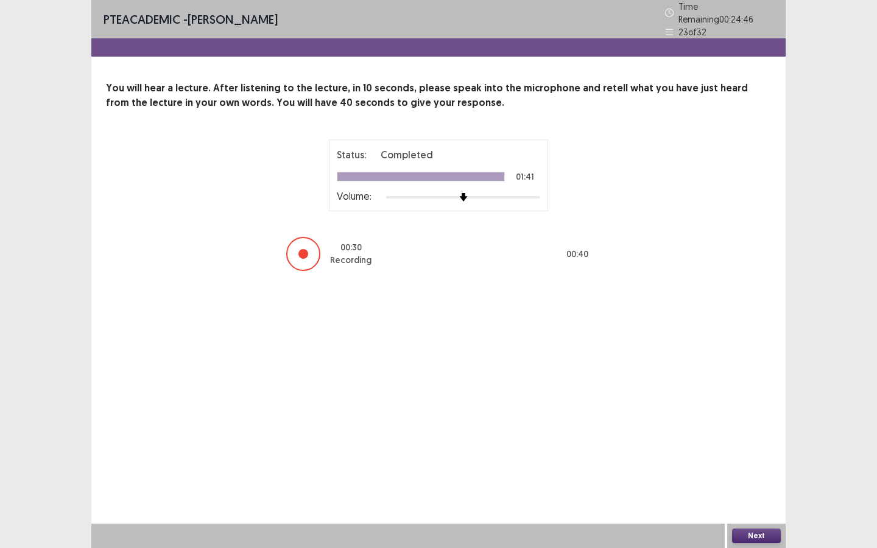
click at [761, 494] on button "Next" at bounding box center [756, 536] width 49 height 15
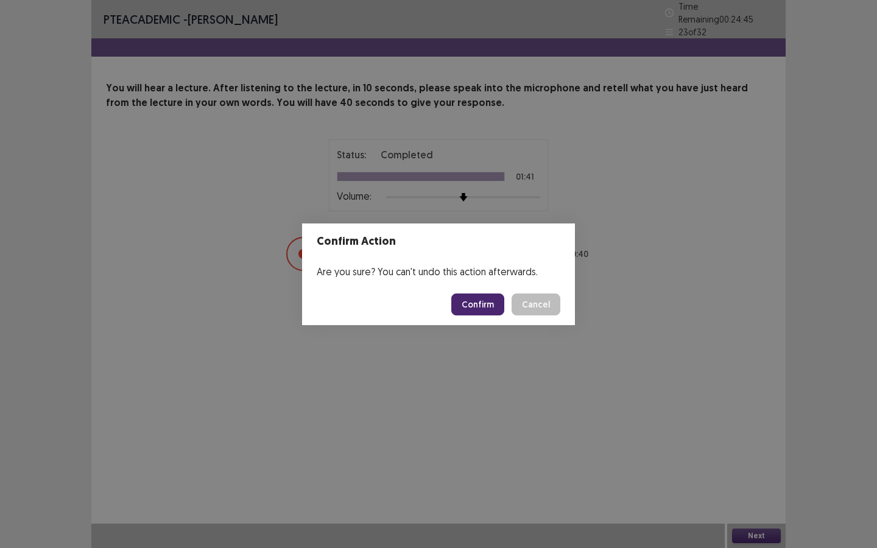
click at [469, 300] on button "Confirm" at bounding box center [477, 305] width 53 height 22
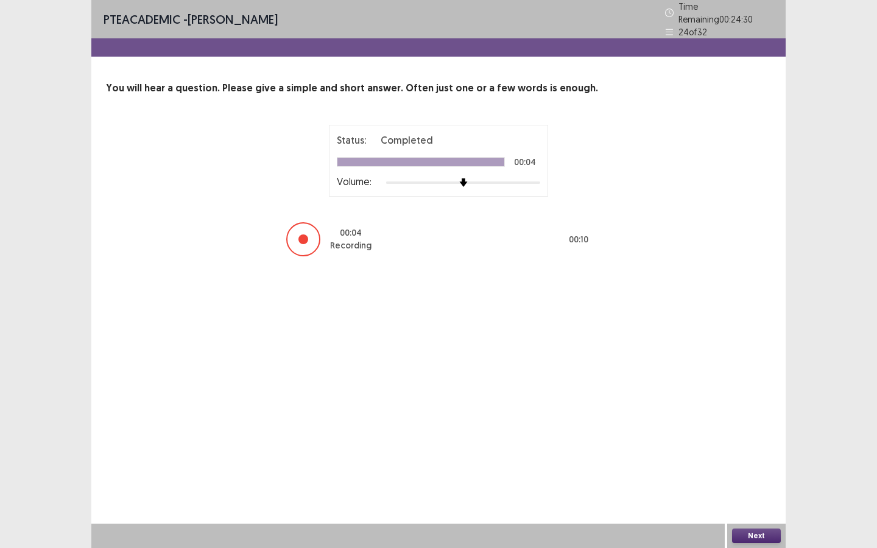
click at [741, 494] on button "Next" at bounding box center [756, 536] width 49 height 15
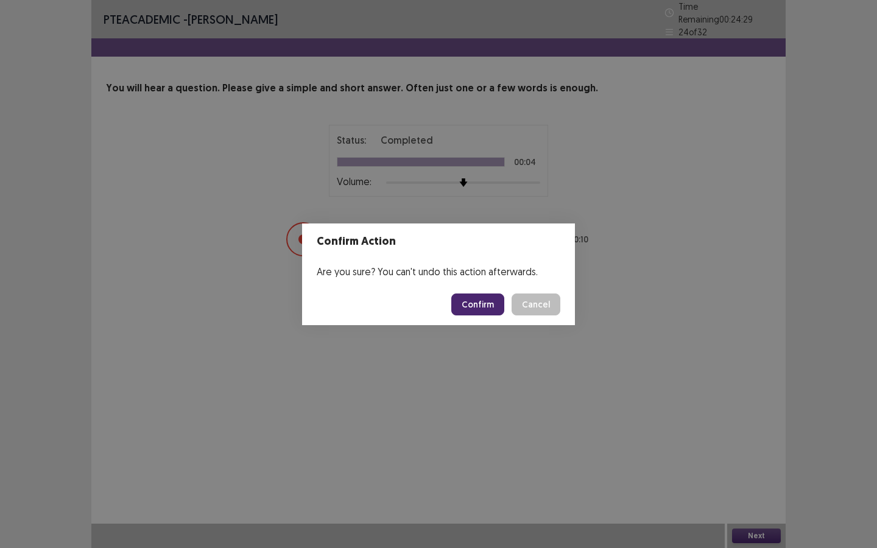
click at [479, 308] on button "Confirm" at bounding box center [477, 305] width 53 height 22
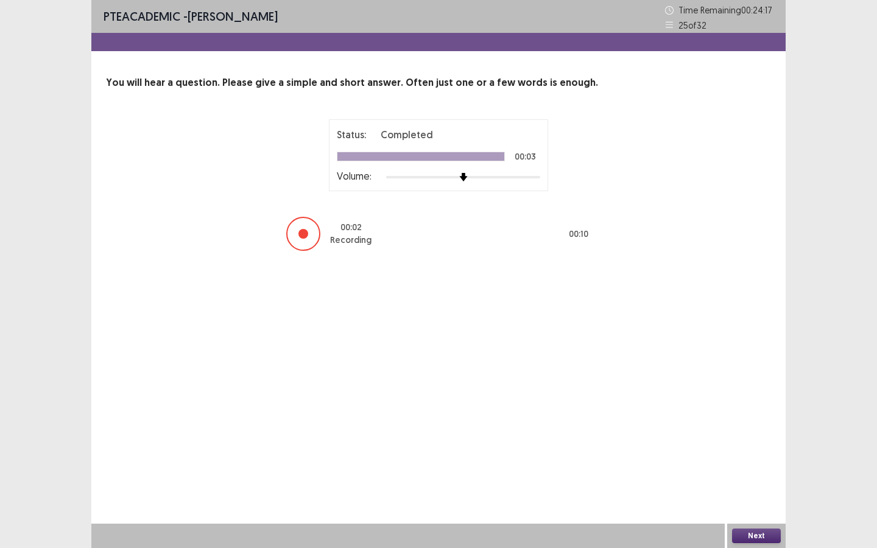
click at [742, 494] on button "Next" at bounding box center [756, 536] width 49 height 15
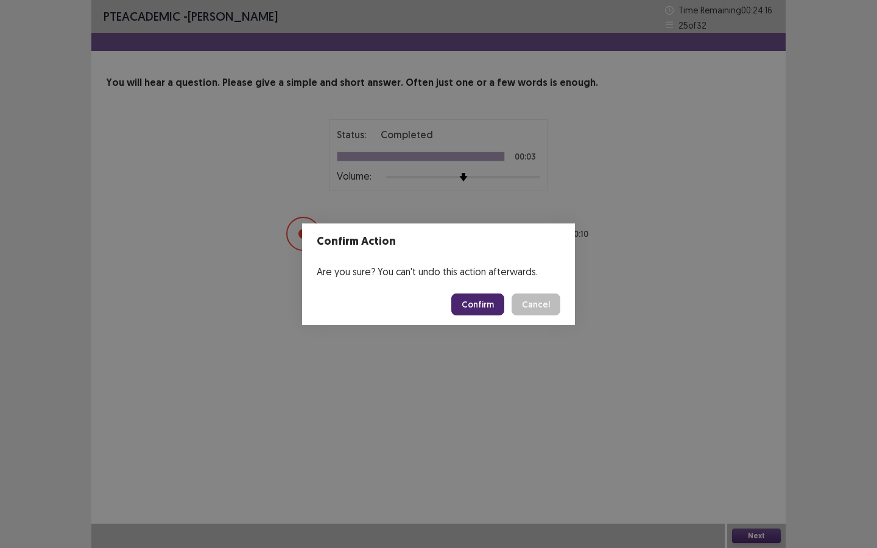
click at [465, 303] on button "Confirm" at bounding box center [477, 305] width 53 height 22
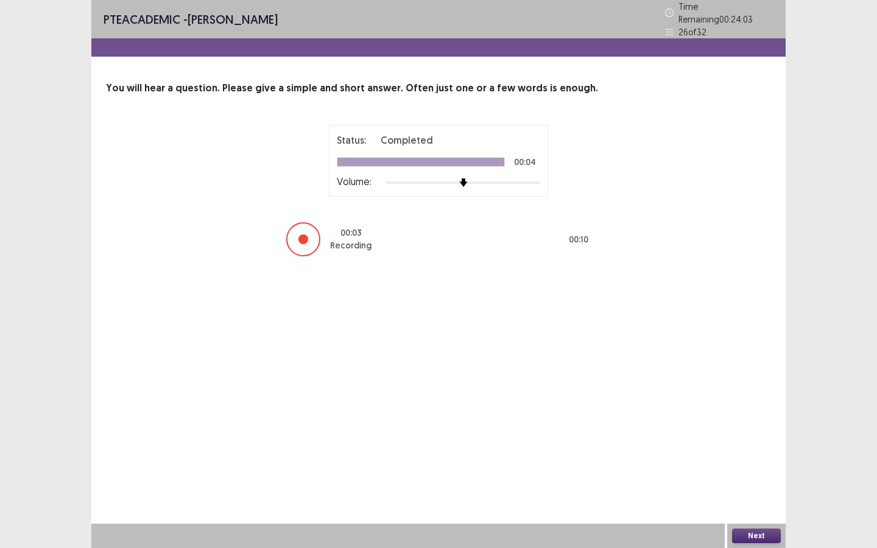
click at [762, 494] on button "Next" at bounding box center [756, 536] width 49 height 15
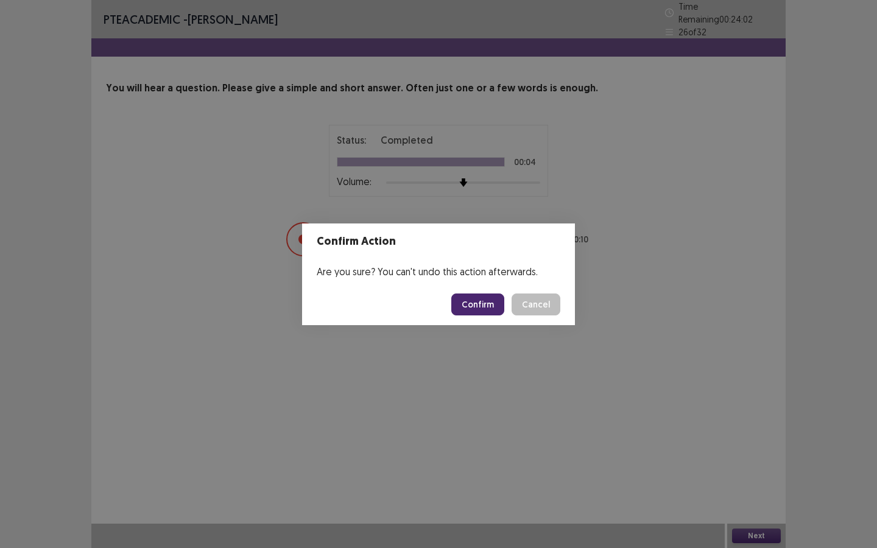
click at [488, 304] on button "Confirm" at bounding box center [477, 305] width 53 height 22
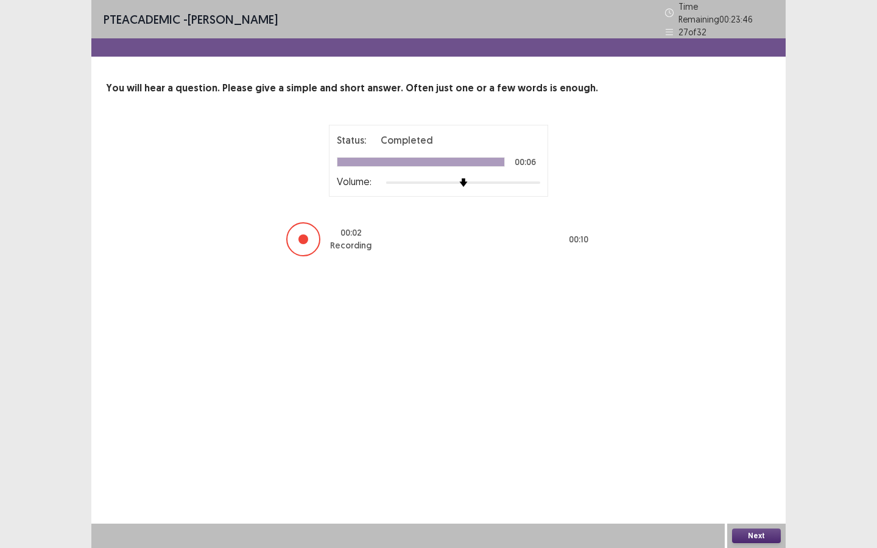
click at [755, 494] on button "Next" at bounding box center [756, 536] width 49 height 15
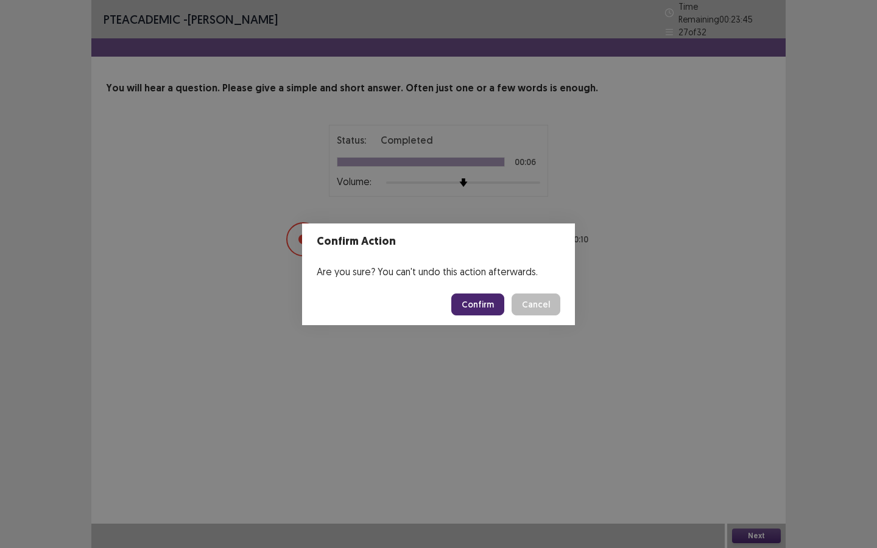
click at [490, 301] on button "Confirm" at bounding box center [477, 305] width 53 height 22
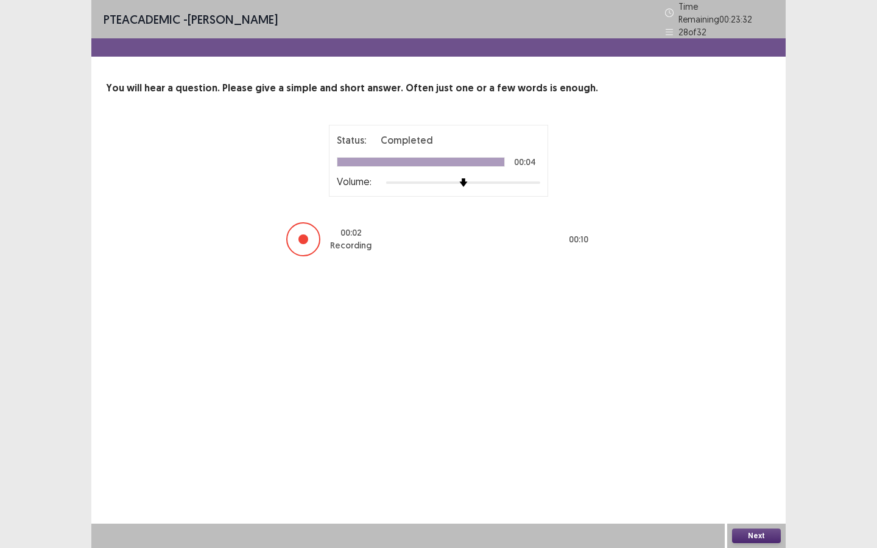
click at [742, 494] on button "Next" at bounding box center [756, 536] width 49 height 15
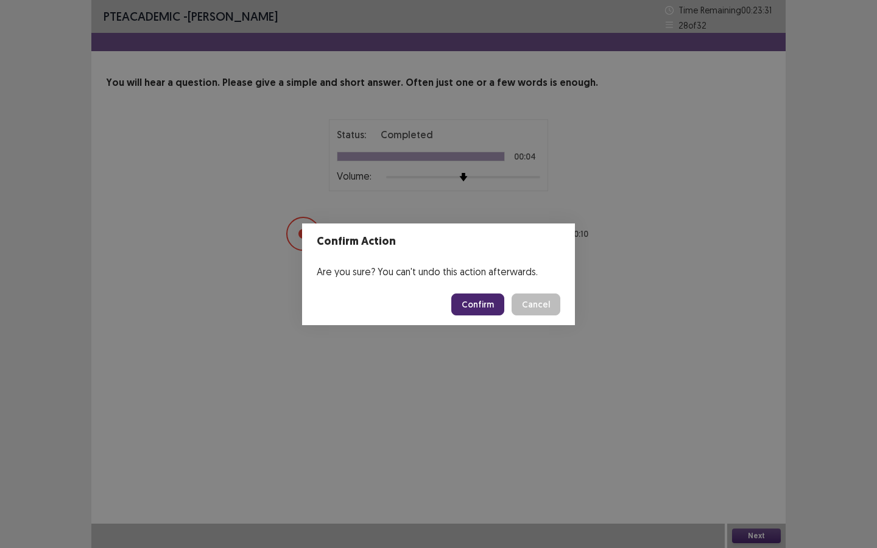
click at [481, 292] on footer "Confirm Cancel" at bounding box center [438, 304] width 273 height 41
click at [481, 299] on button "Confirm" at bounding box center [477, 305] width 53 height 22
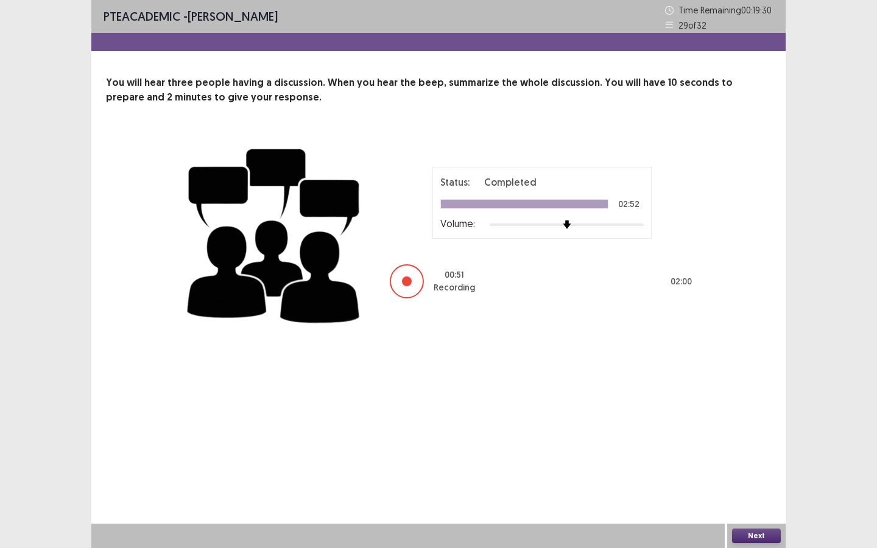
click at [752, 494] on button "Next" at bounding box center [756, 536] width 49 height 15
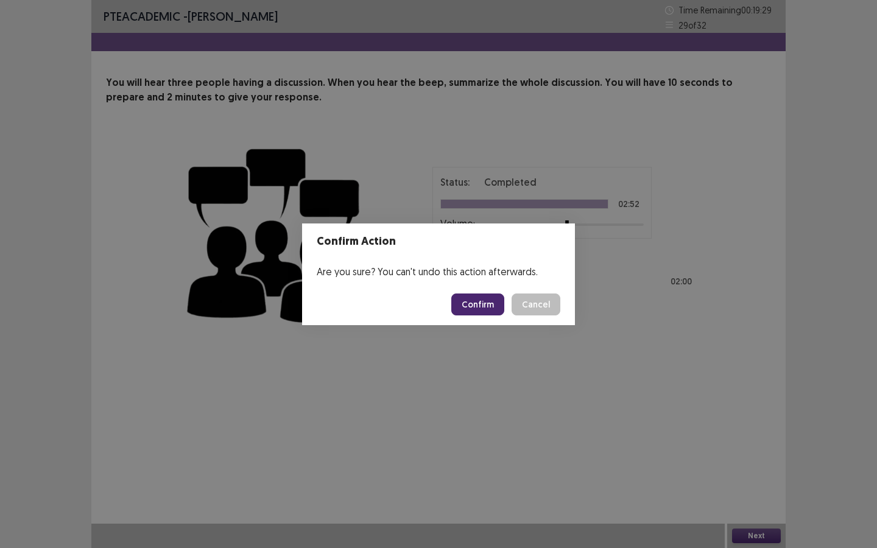
click at [485, 311] on button "Confirm" at bounding box center [477, 305] width 53 height 22
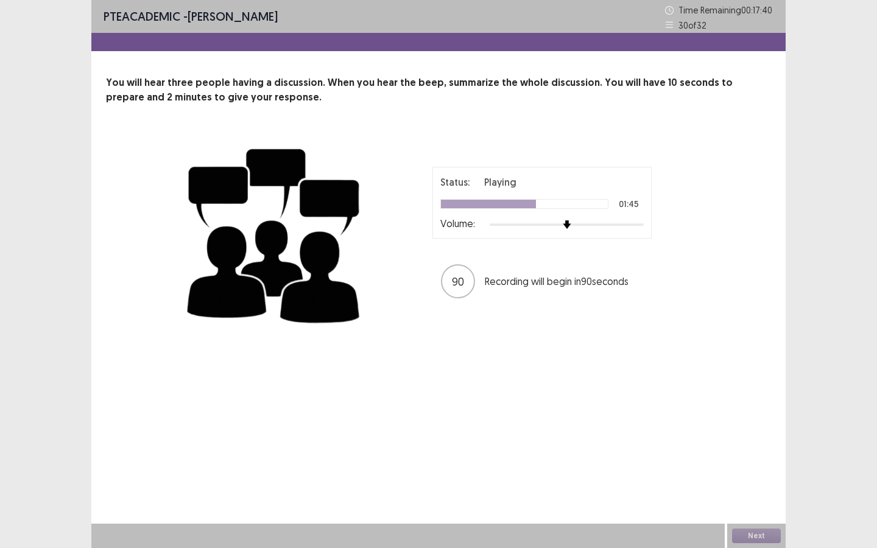
click at [485, 311] on div "Status: Playing 01:45 Volume: 90 Recording will begin in 90 seconds" at bounding box center [439, 233] width 512 height 199
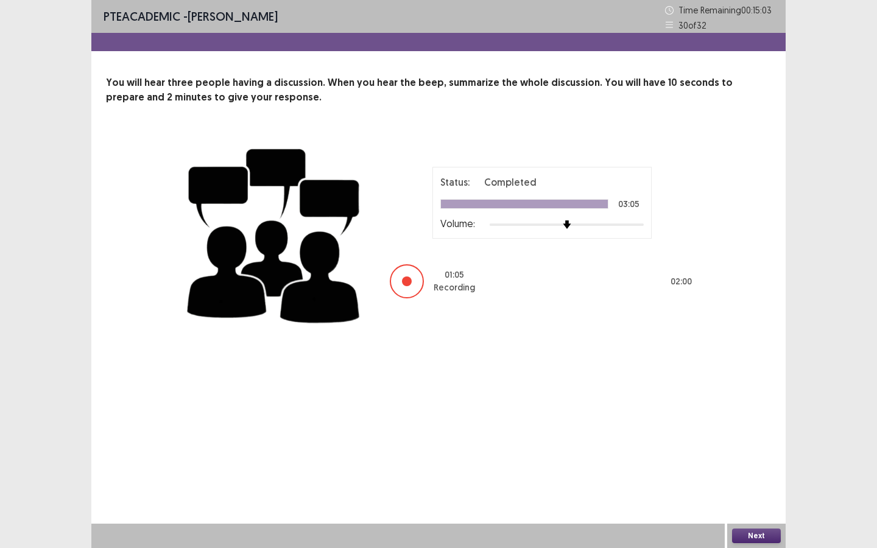
click at [749, 494] on button "Next" at bounding box center [756, 536] width 49 height 15
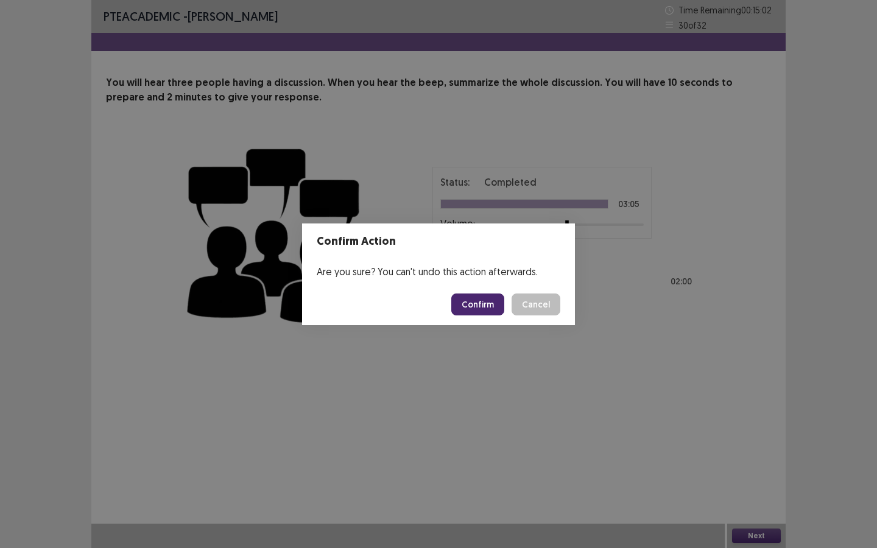
click at [485, 308] on button "Confirm" at bounding box center [477, 305] width 53 height 22
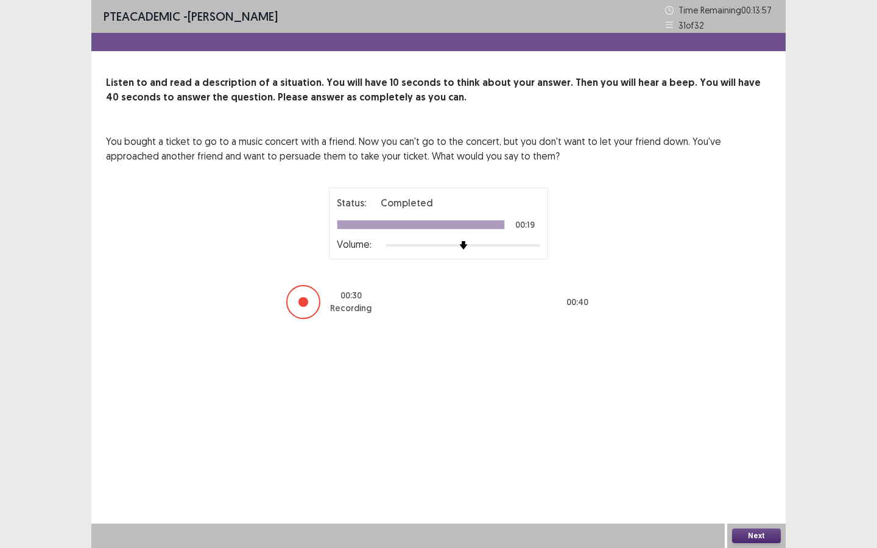
click at [747, 494] on button "Next" at bounding box center [756, 536] width 49 height 15
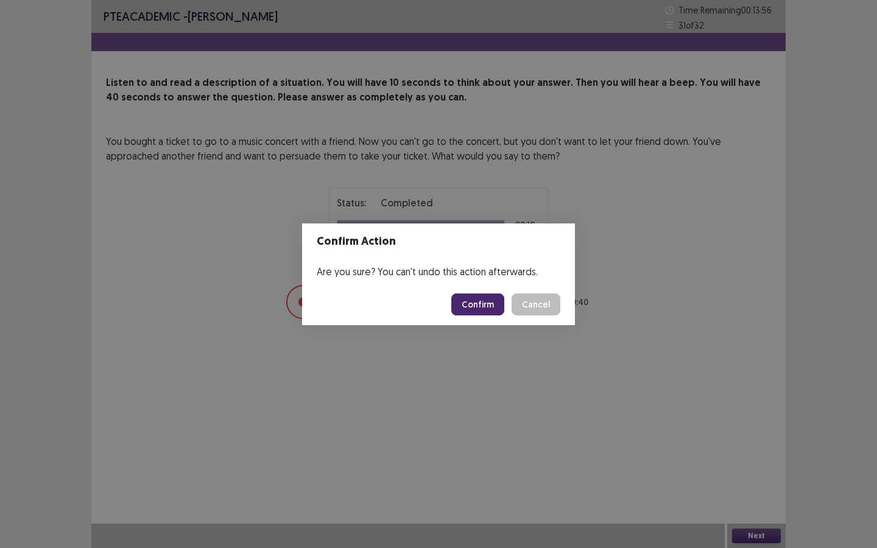
click at [471, 313] on button "Confirm" at bounding box center [477, 305] width 53 height 22
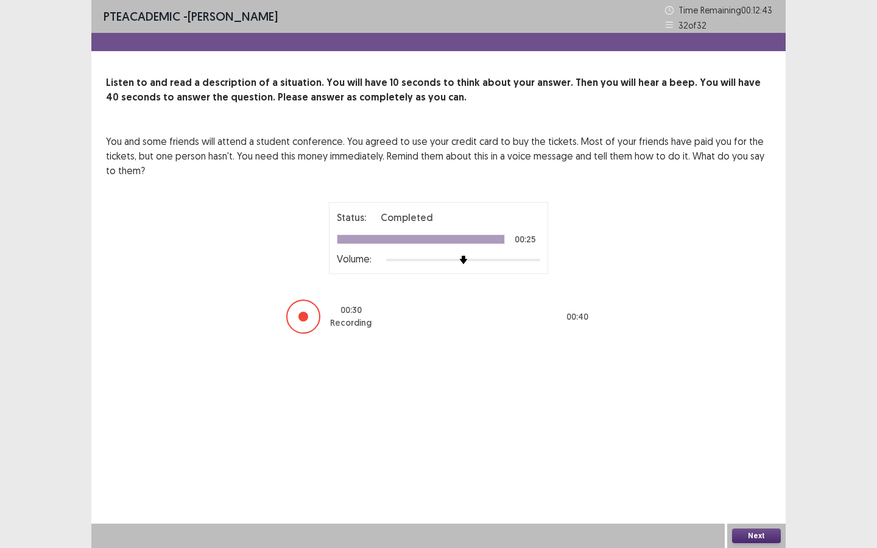
click at [744, 494] on button "Next" at bounding box center [756, 536] width 49 height 15
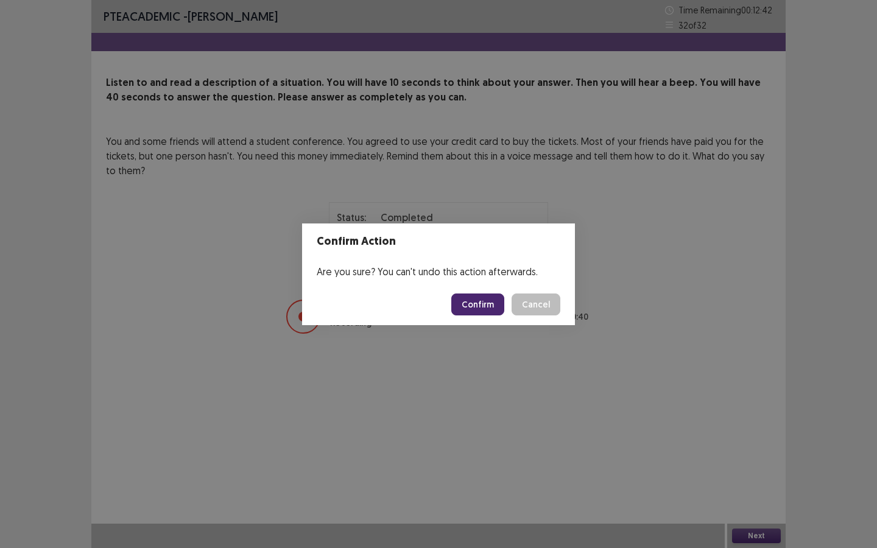
click at [478, 305] on button "Confirm" at bounding box center [477, 305] width 53 height 22
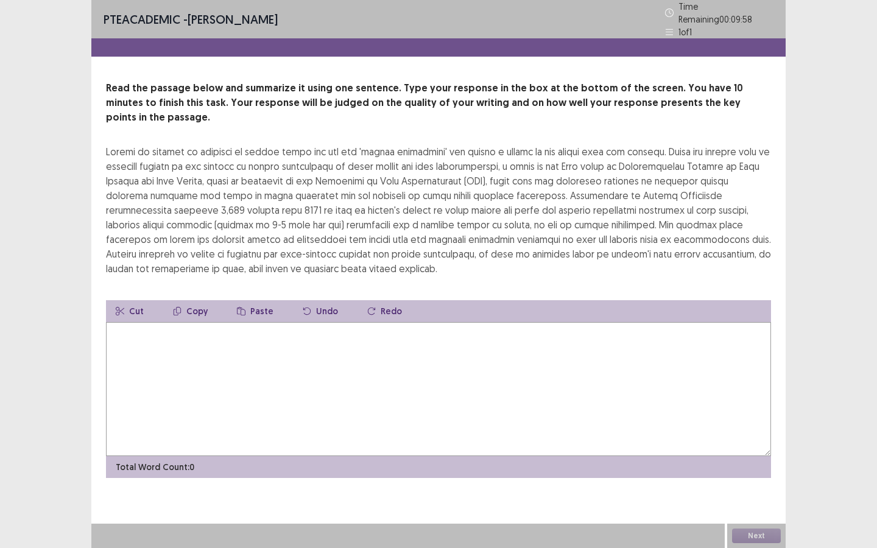
click at [460, 383] on textarea at bounding box center [438, 389] width 665 height 134
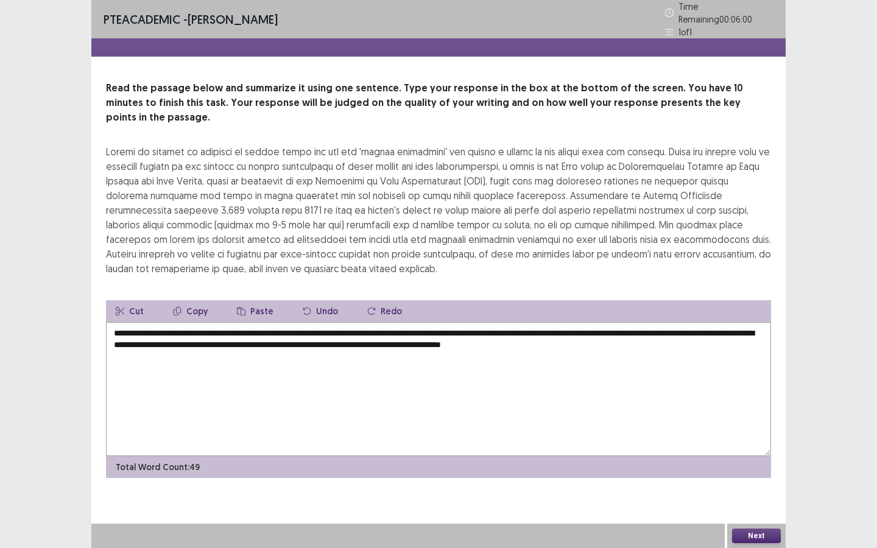
click at [383, 322] on textarea "**********" at bounding box center [438, 389] width 665 height 134
type textarea "**********"
click at [750, 494] on button "Next" at bounding box center [756, 536] width 49 height 15
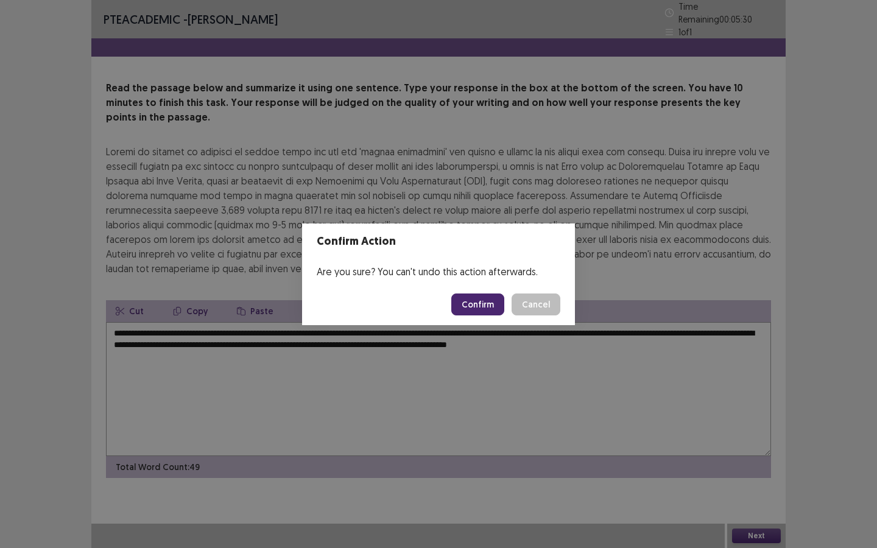
click at [476, 303] on button "Confirm" at bounding box center [477, 305] width 53 height 22
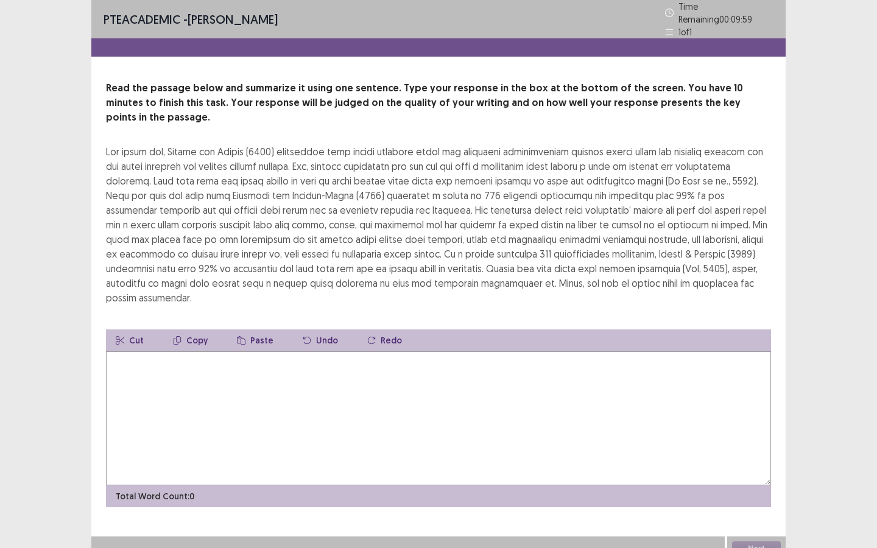
click at [378, 372] on textarea at bounding box center [438, 418] width 665 height 134
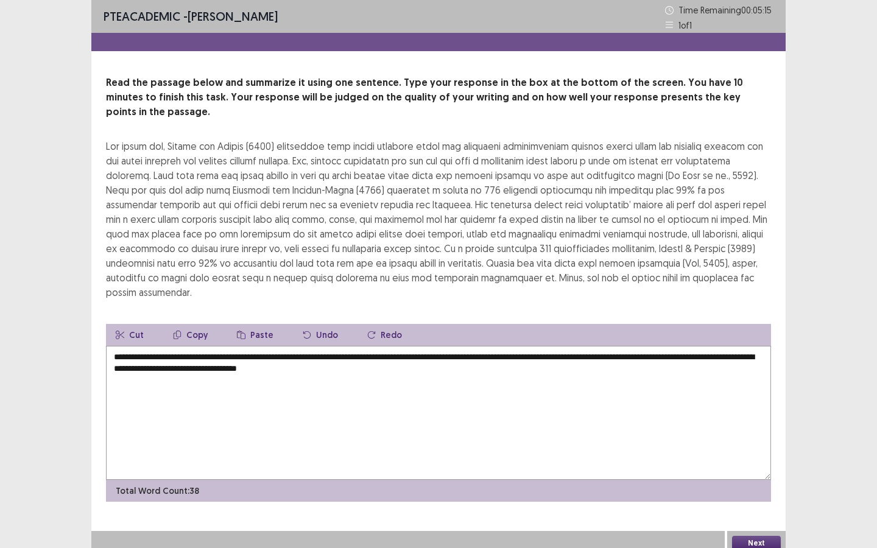
click at [116, 346] on textarea "**********" at bounding box center [438, 413] width 665 height 134
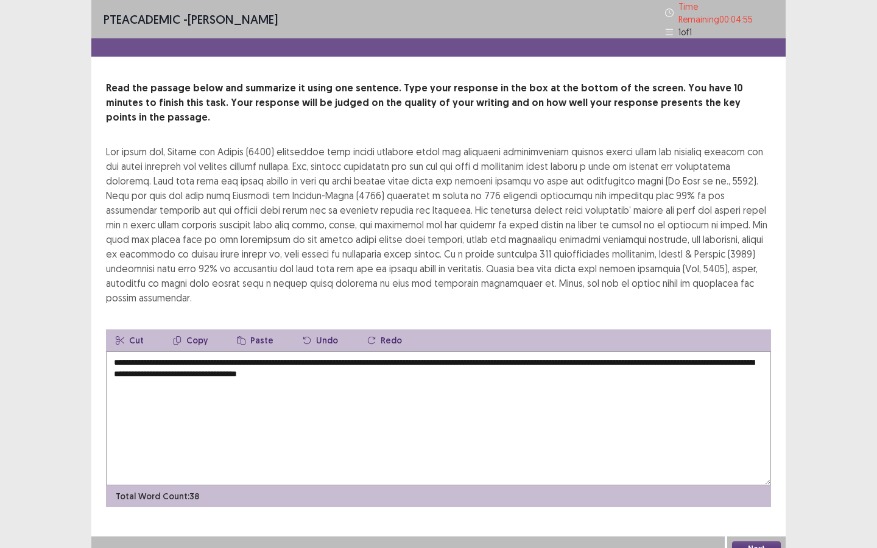
type textarea "**********"
click at [748, 494] on button "Next" at bounding box center [756, 548] width 49 height 15
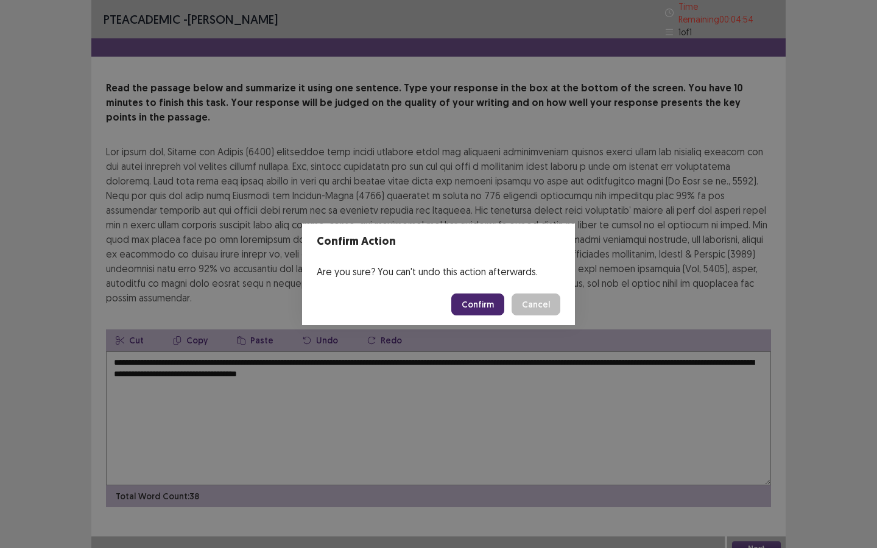
click at [470, 303] on button "Confirm" at bounding box center [477, 305] width 53 height 22
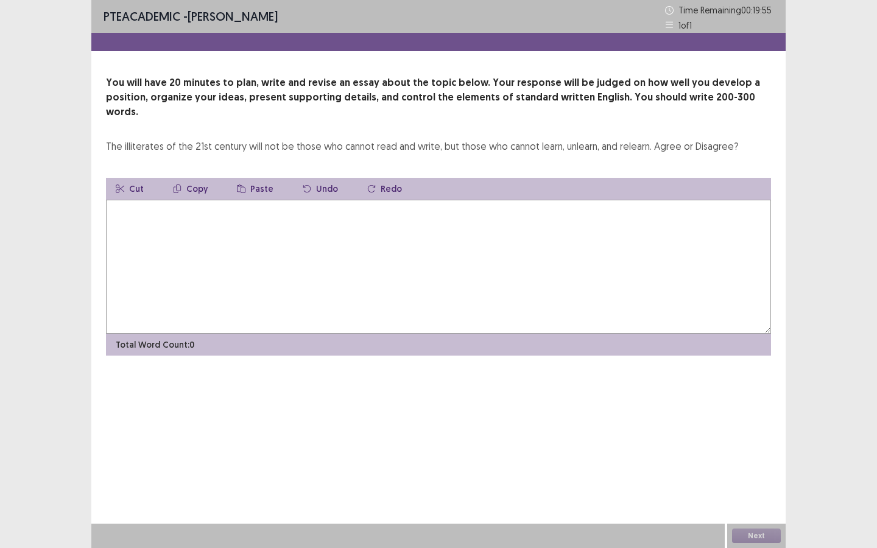
click at [360, 235] on textarea at bounding box center [438, 267] width 665 height 134
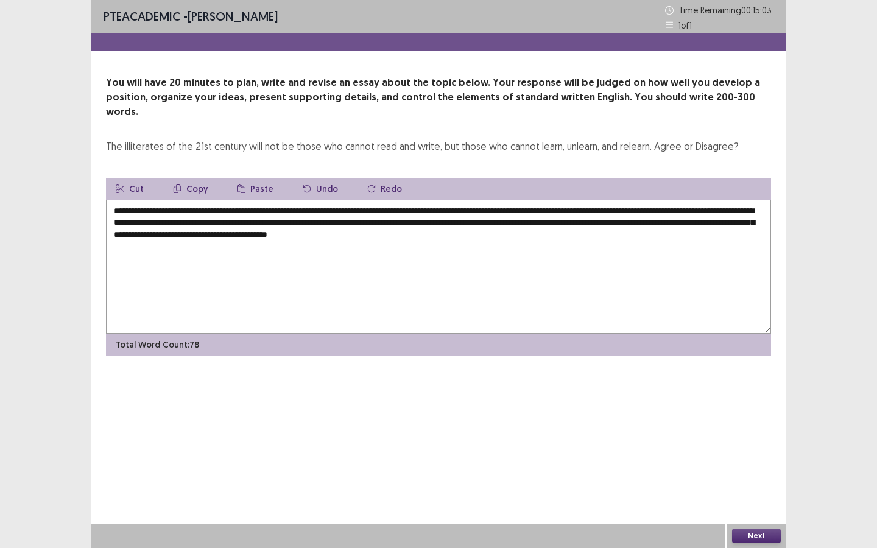
click at [562, 219] on textarea "**********" at bounding box center [438, 267] width 665 height 134
click at [567, 219] on textarea "**********" at bounding box center [438, 267] width 665 height 134
click at [613, 231] on textarea "**********" at bounding box center [438, 267] width 665 height 134
drag, startPoint x: 702, startPoint y: 221, endPoint x: 701, endPoint y: 259, distance: 38.4
click at [702, 222] on textarea "**********" at bounding box center [438, 267] width 665 height 134
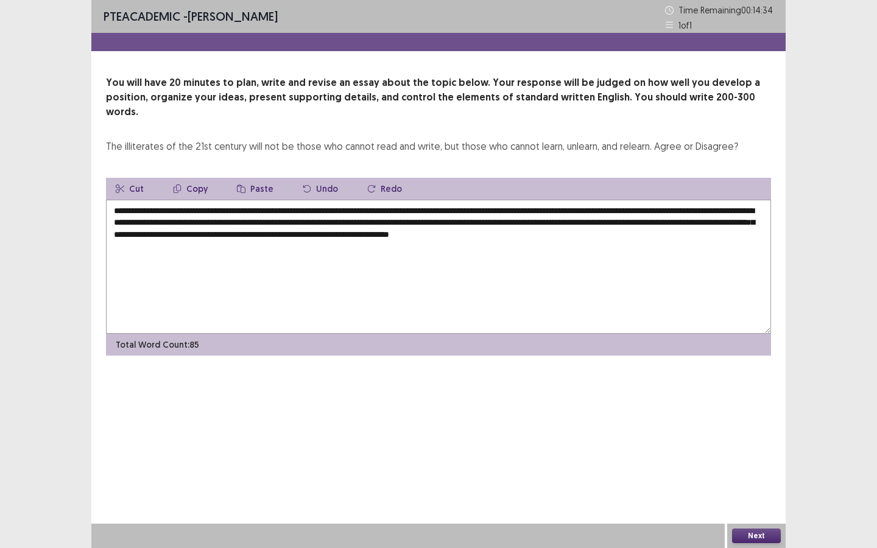
click at [752, 230] on textarea "**********" at bounding box center [438, 267] width 665 height 134
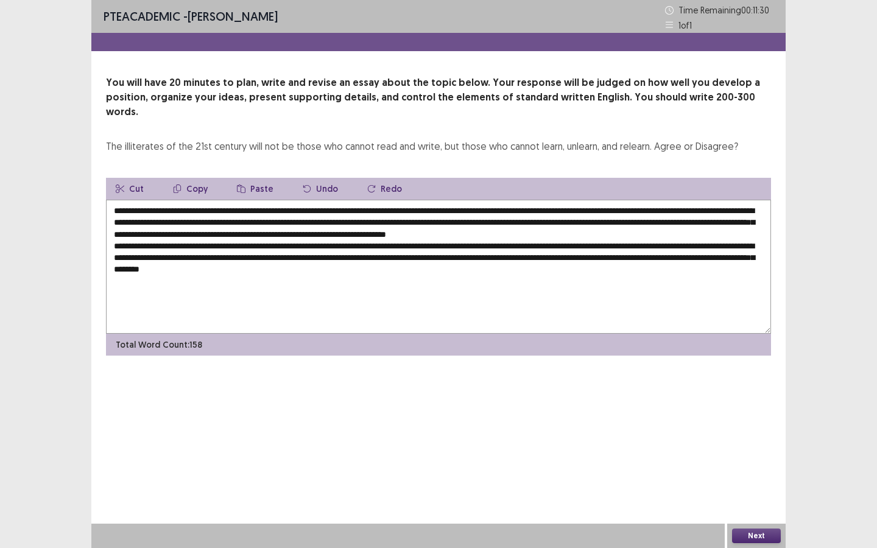
drag, startPoint x: 378, startPoint y: 258, endPoint x: 378, endPoint y: 291, distance: 32.9
click at [378, 263] on textarea "**********" at bounding box center [438, 267] width 665 height 134
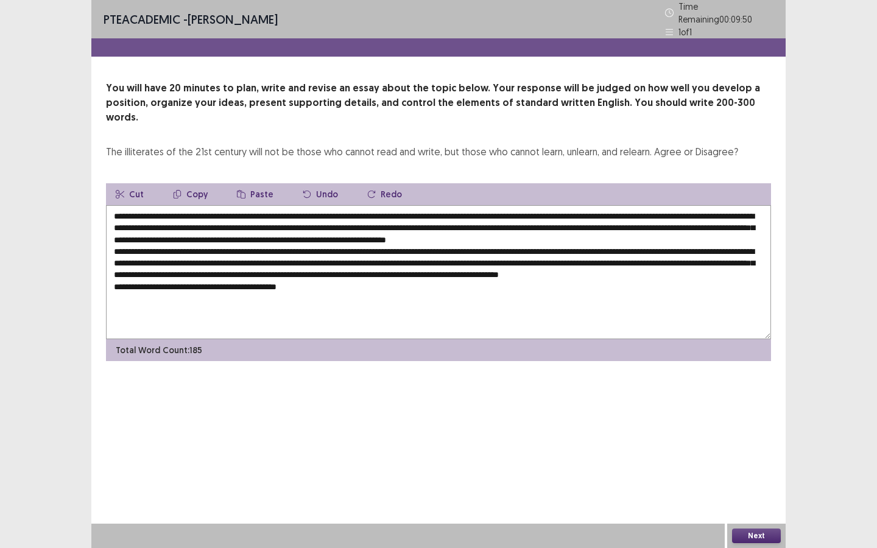
drag, startPoint x: 726, startPoint y: 255, endPoint x: 685, endPoint y: 407, distance: 158.4
click at [725, 264] on textarea at bounding box center [438, 272] width 665 height 134
click at [736, 304] on textarea at bounding box center [438, 272] width 665 height 134
click at [728, 254] on textarea at bounding box center [438, 272] width 665 height 134
click at [322, 280] on textarea at bounding box center [438, 272] width 665 height 134
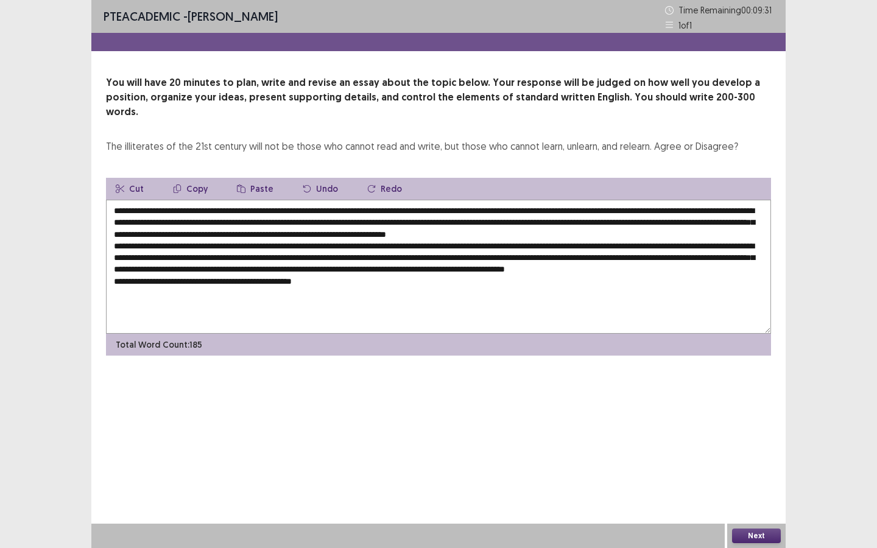
drag, startPoint x: 312, startPoint y: 281, endPoint x: 292, endPoint y: 490, distance: 209.2
click at [312, 283] on textarea at bounding box center [438, 267] width 665 height 134
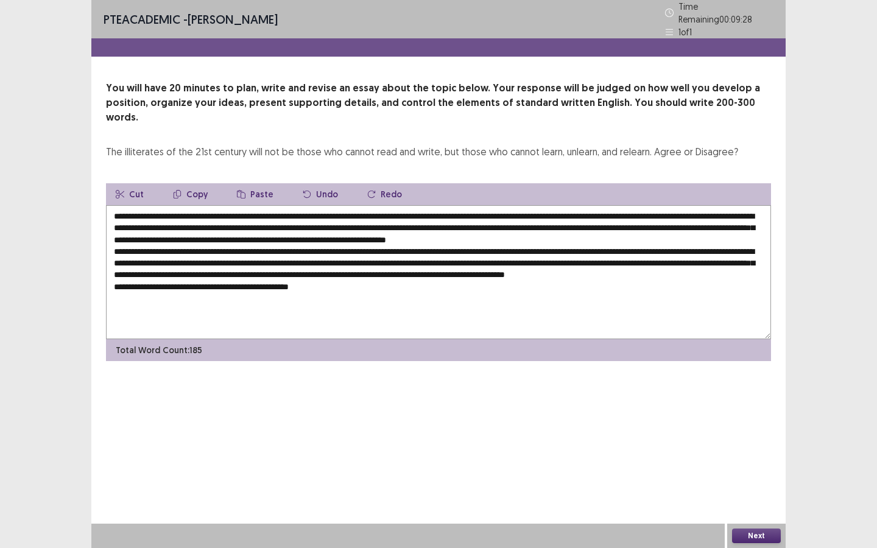
click at [734, 255] on textarea at bounding box center [438, 272] width 665 height 134
click at [359, 267] on textarea at bounding box center [438, 272] width 665 height 134
click at [330, 280] on textarea at bounding box center [438, 272] width 665 height 134
click at [606, 277] on textarea at bounding box center [438, 272] width 665 height 134
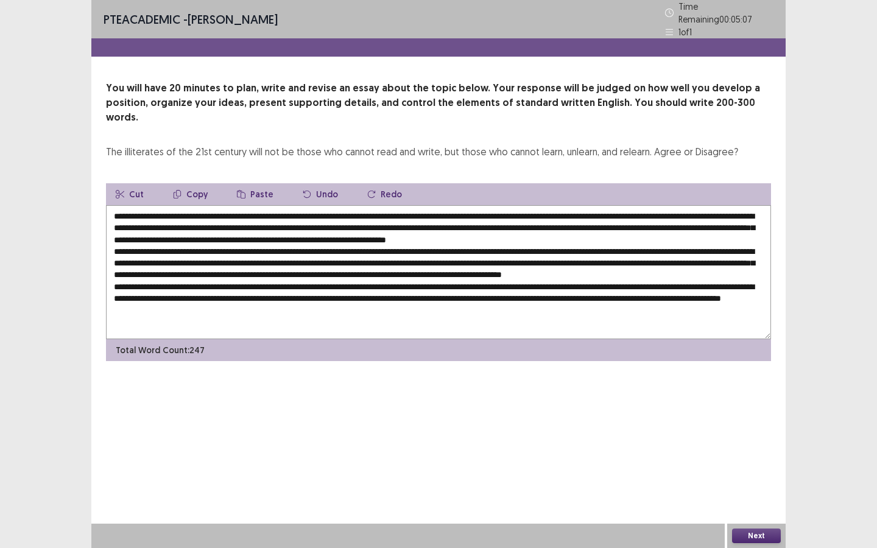
click at [292, 301] on textarea at bounding box center [438, 272] width 665 height 134
click at [328, 303] on textarea at bounding box center [438, 272] width 665 height 134
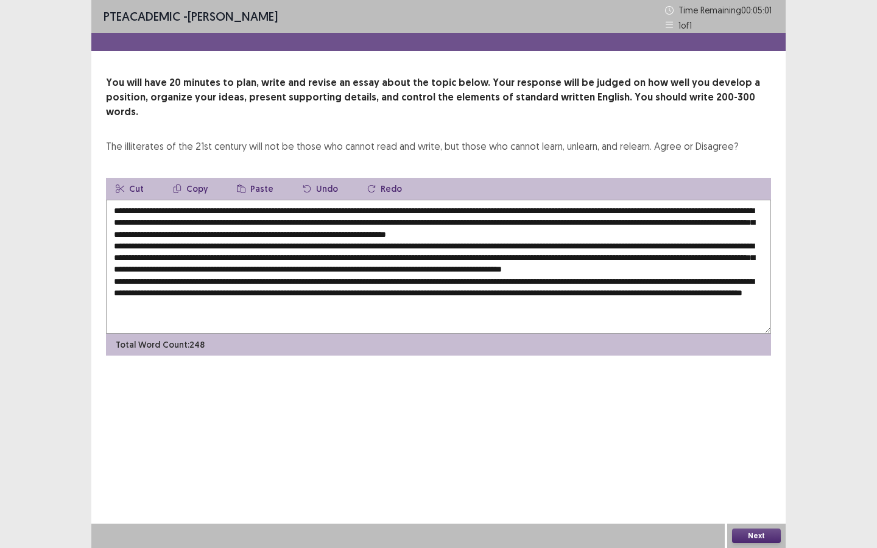
click at [370, 303] on textarea at bounding box center [438, 267] width 665 height 134
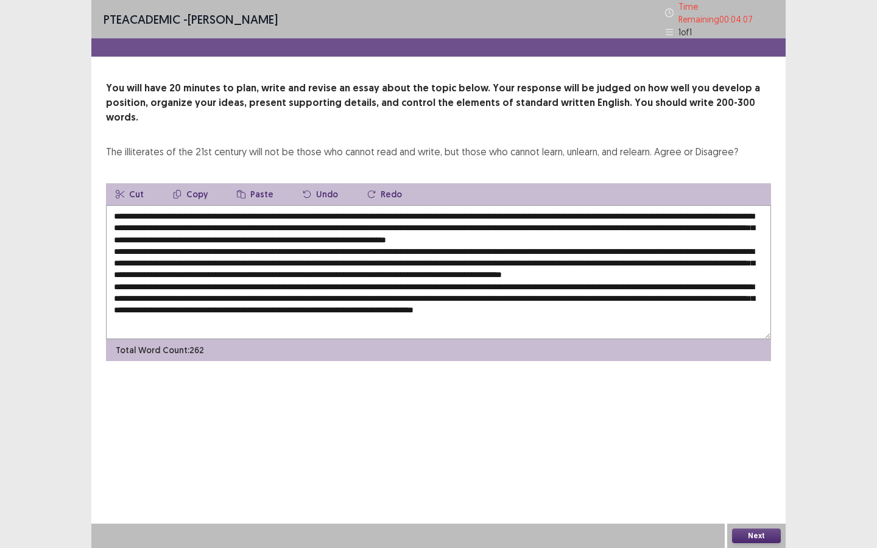
click at [712, 302] on textarea at bounding box center [438, 272] width 665 height 134
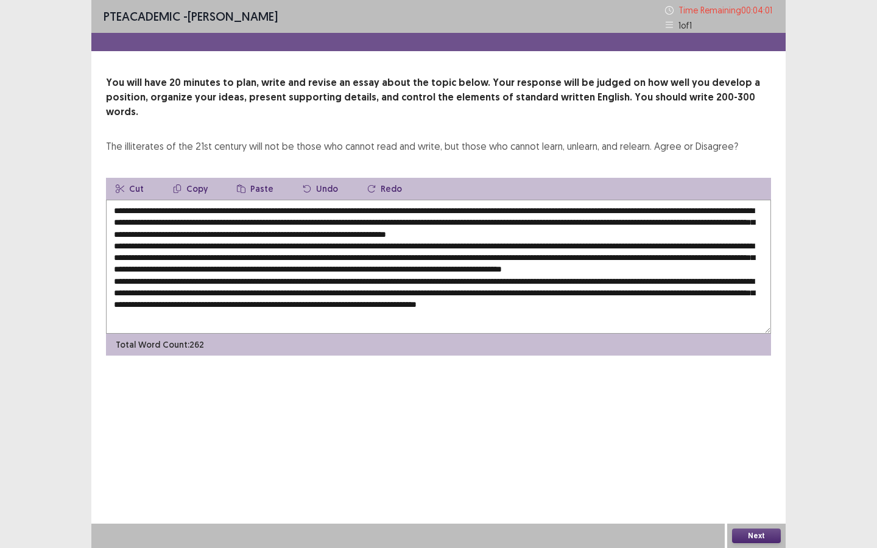
click at [729, 310] on textarea at bounding box center [438, 267] width 665 height 134
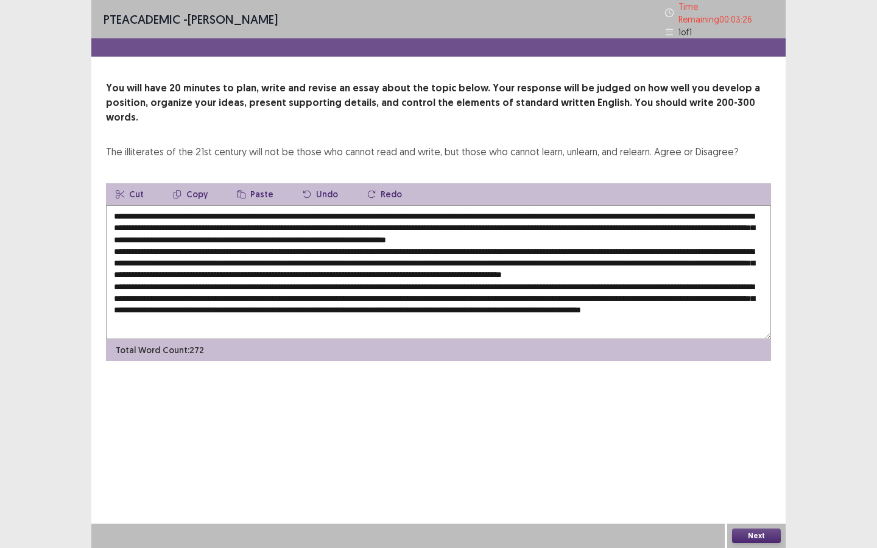
click at [245, 314] on textarea at bounding box center [438, 272] width 665 height 134
click at [281, 317] on textarea at bounding box center [438, 272] width 665 height 134
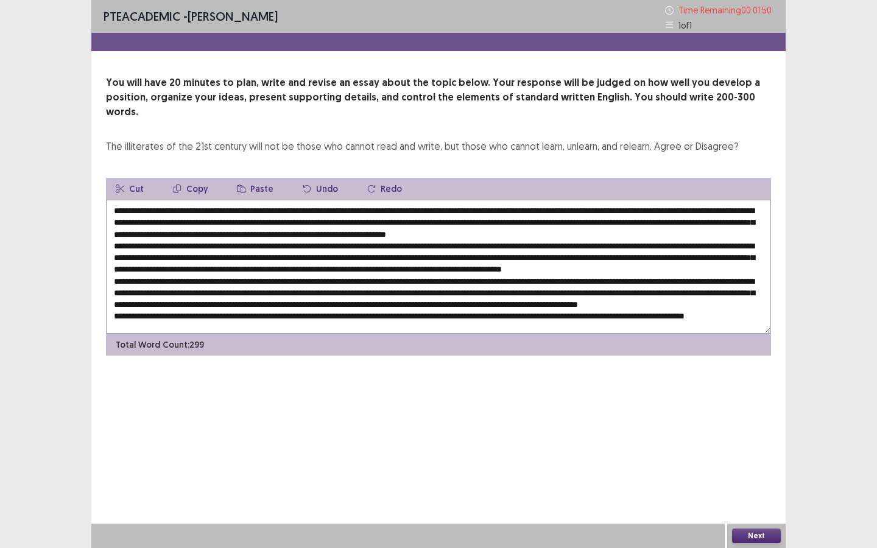
drag, startPoint x: 195, startPoint y: 199, endPoint x: 195, endPoint y: 241, distance: 42.6
click at [195, 206] on textarea at bounding box center [438, 267] width 665 height 134
click at [225, 200] on textarea at bounding box center [438, 267] width 665 height 134
click at [193, 200] on textarea at bounding box center [438, 267] width 665 height 134
click at [194, 200] on textarea at bounding box center [438, 267] width 665 height 134
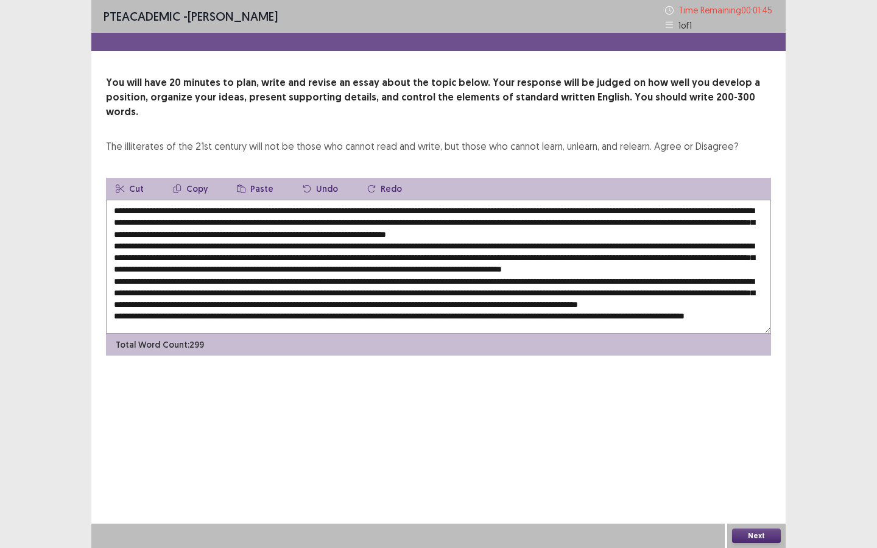
click at [194, 200] on textarea at bounding box center [438, 267] width 665 height 134
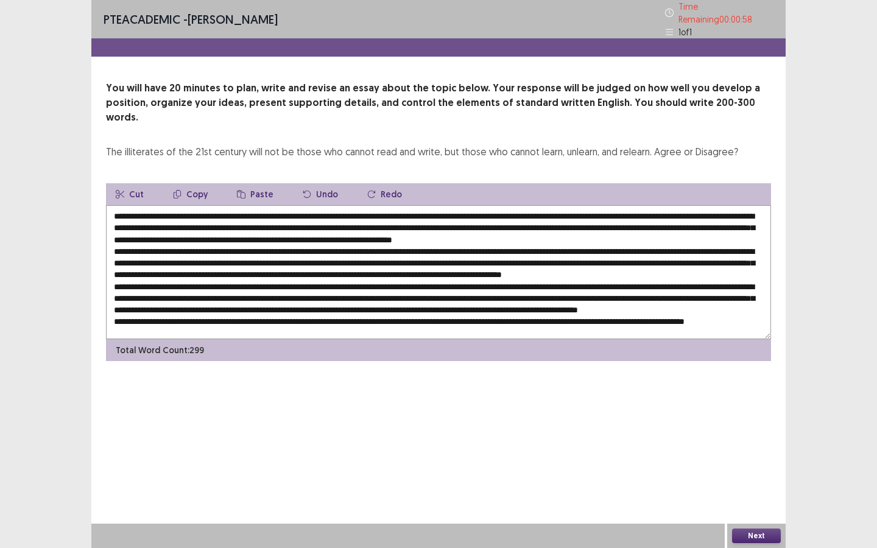
click at [412, 205] on textarea at bounding box center [438, 272] width 665 height 134
click at [433, 205] on textarea at bounding box center [438, 272] width 665 height 134
click at [460, 205] on textarea at bounding box center [438, 272] width 665 height 134
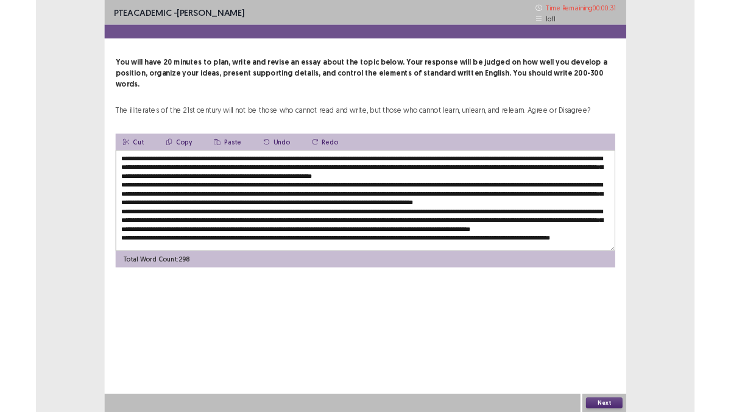
scroll to position [29, 0]
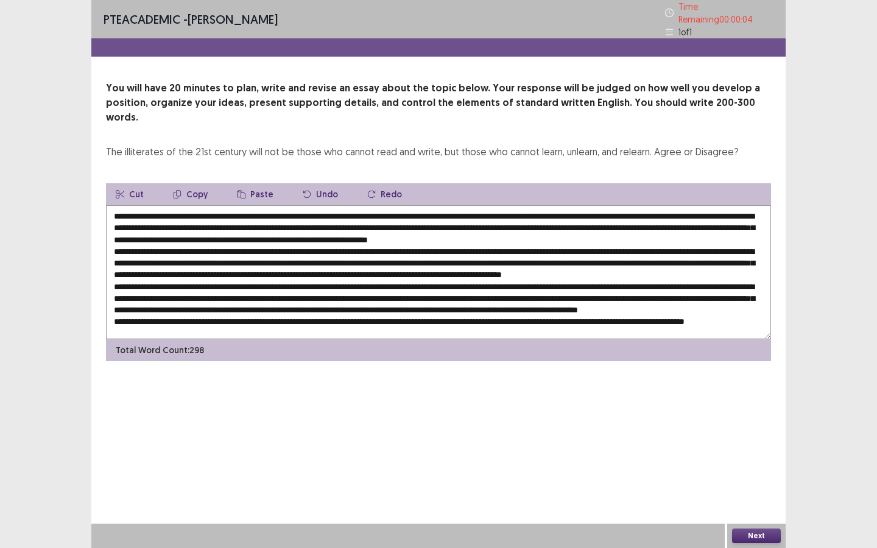
type textarea "**********"
click at [746, 494] on button "Next" at bounding box center [756, 536] width 49 height 15
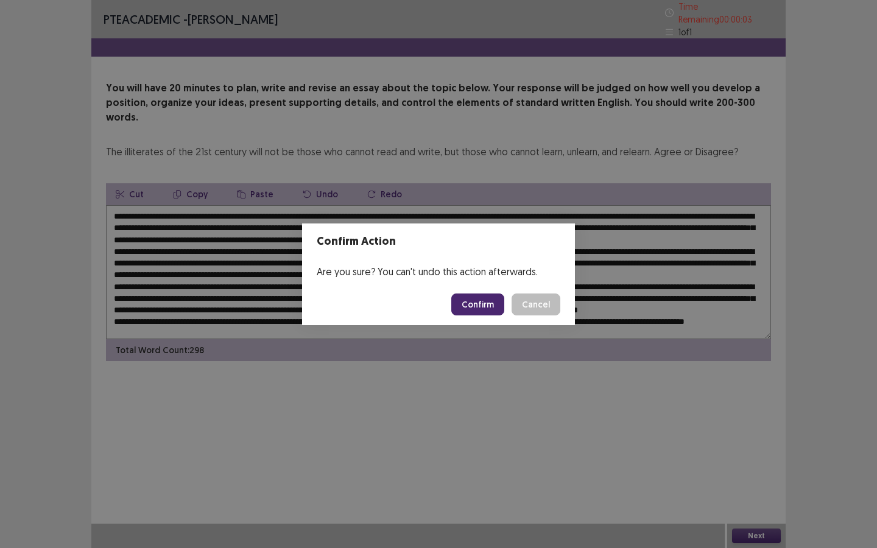
click at [490, 305] on button "Confirm" at bounding box center [477, 305] width 53 height 22
